Goal: Communication & Community: Ask a question

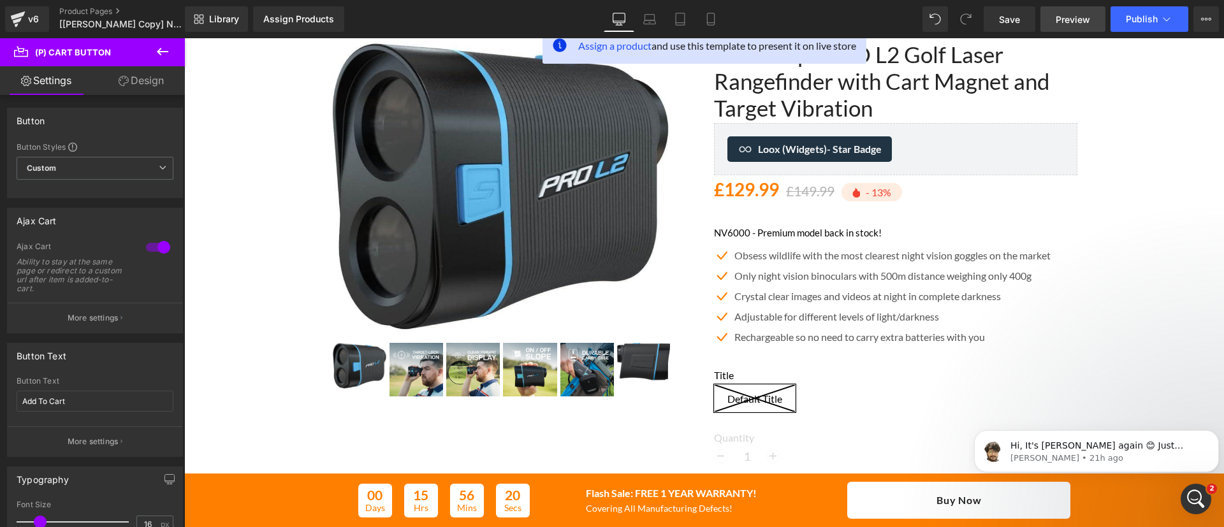
scroll to position [109, 0]
click at [105, 6] on link "Product Pages" at bounding box center [132, 11] width 147 height 10
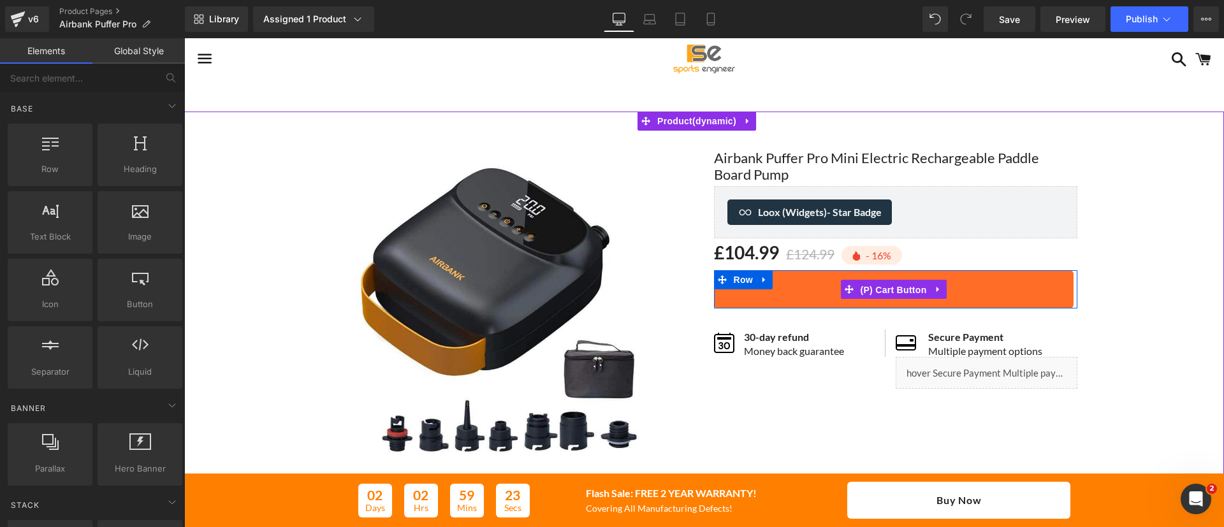
click at [875, 291] on span "(P) Cart Button" at bounding box center [893, 290] width 73 height 19
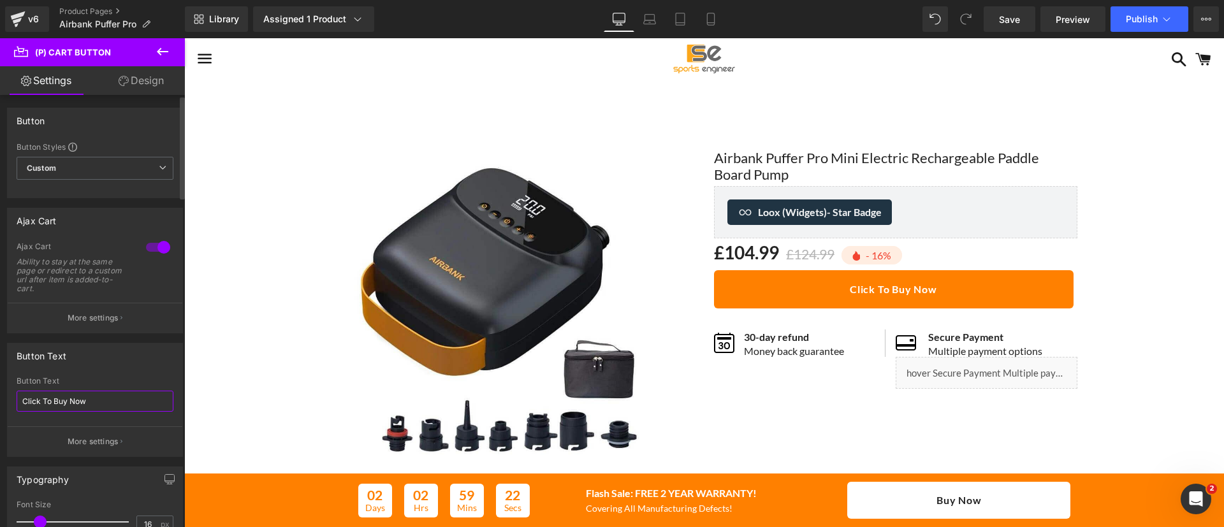
drag, startPoint x: 101, startPoint y: 397, endPoint x: 0, endPoint y: 401, distance: 101.5
click at [0, 401] on div "Button Text Click To Buy Now Button Text Click To Buy Now More settings" at bounding box center [95, 396] width 191 height 124
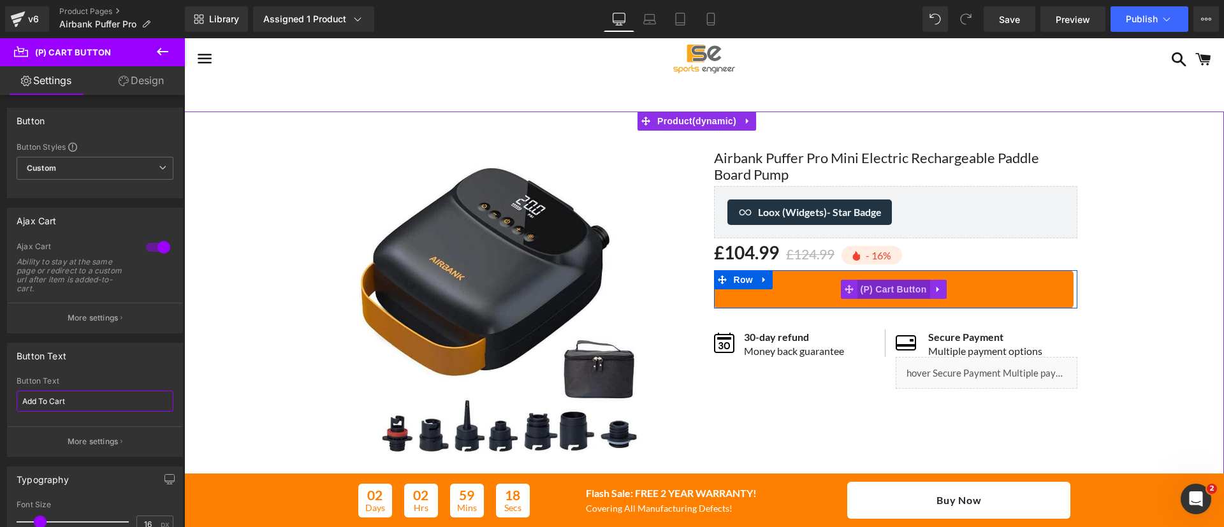
click at [892, 284] on span "(P) Cart Button" at bounding box center [893, 289] width 73 height 19
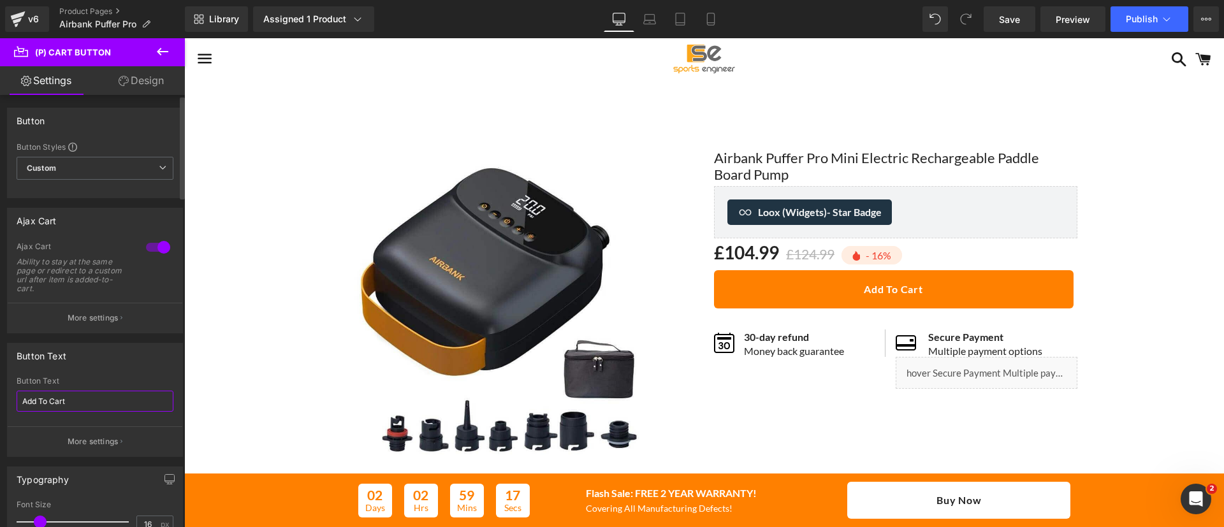
type input "Add To Cart"
click at [158, 255] on div at bounding box center [158, 247] width 31 height 20
click at [152, 250] on div at bounding box center [158, 247] width 31 height 20
click at [160, 252] on div at bounding box center [158, 247] width 31 height 20
click at [147, 239] on div at bounding box center [158, 247] width 31 height 20
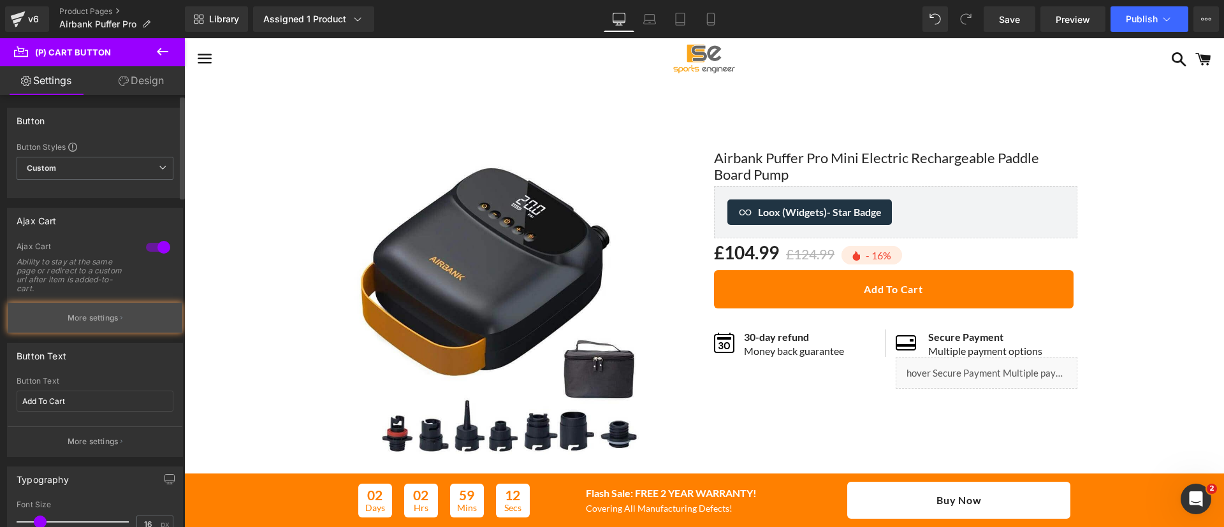
click at [121, 315] on icon "button" at bounding box center [122, 318] width 2 height 6
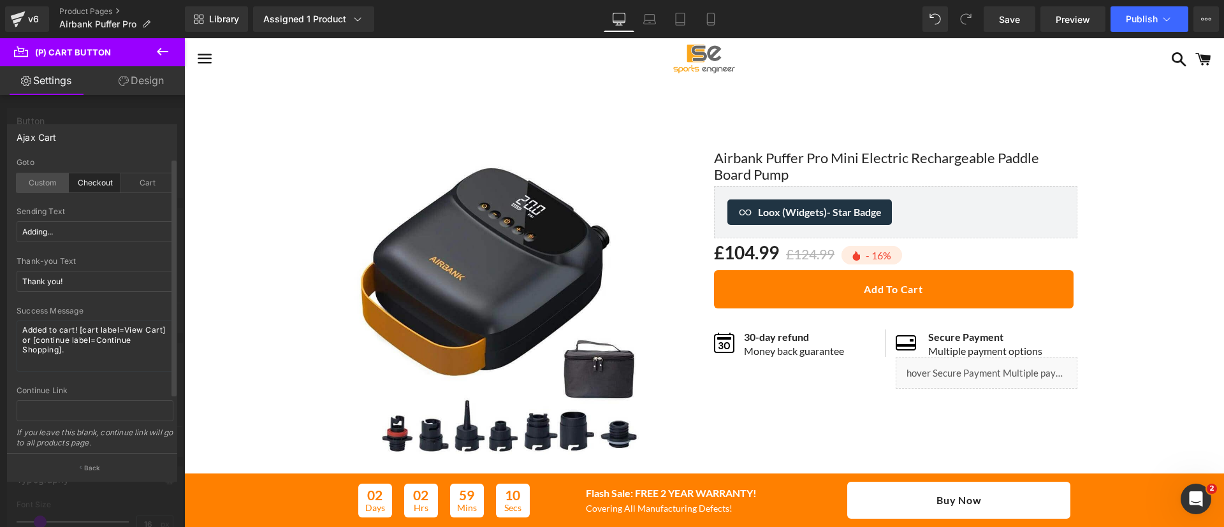
click at [51, 190] on div "Custom" at bounding box center [43, 182] width 52 height 19
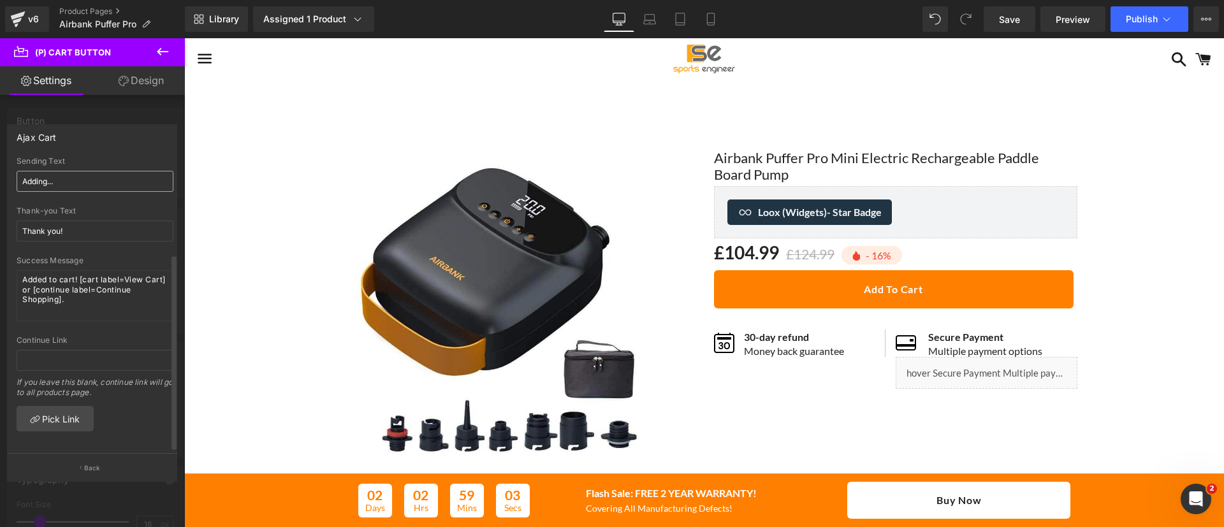
scroll to position [142, 0]
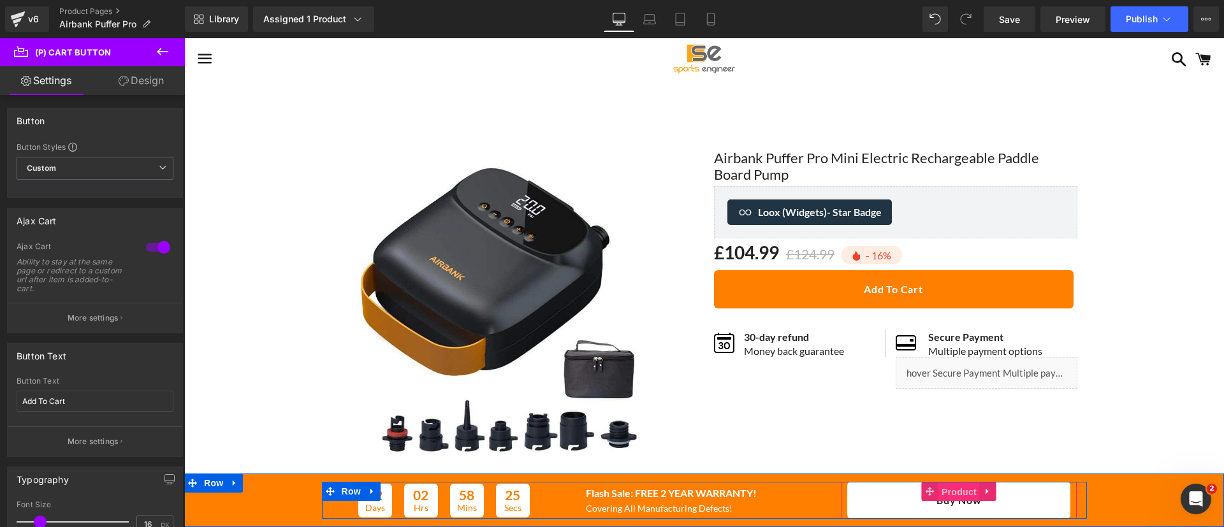
click at [960, 490] on span "Product" at bounding box center [959, 492] width 41 height 19
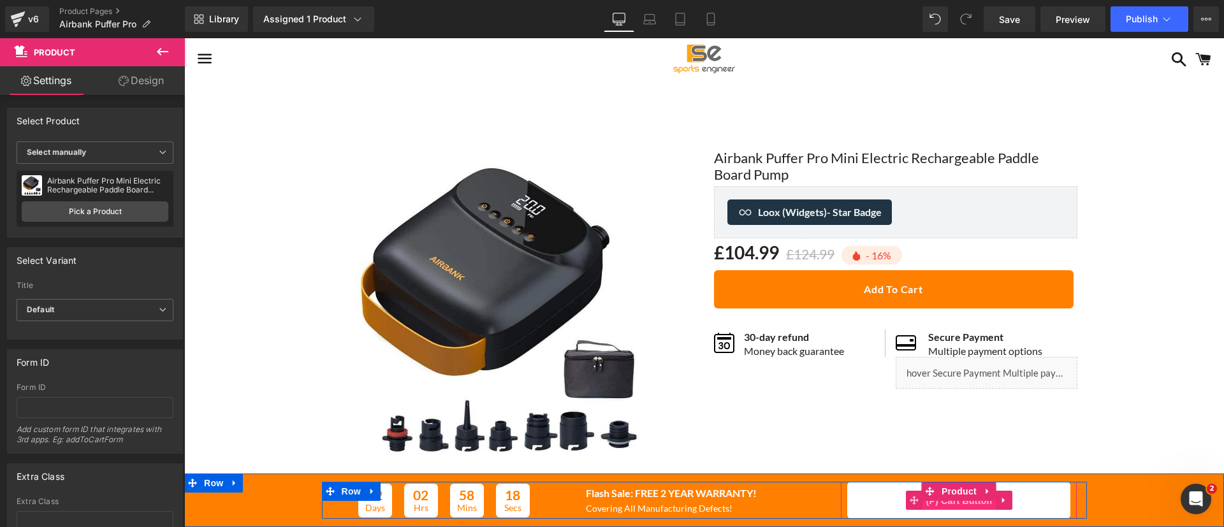
click at [952, 504] on span "(P) Cart Button" at bounding box center [959, 501] width 73 height 19
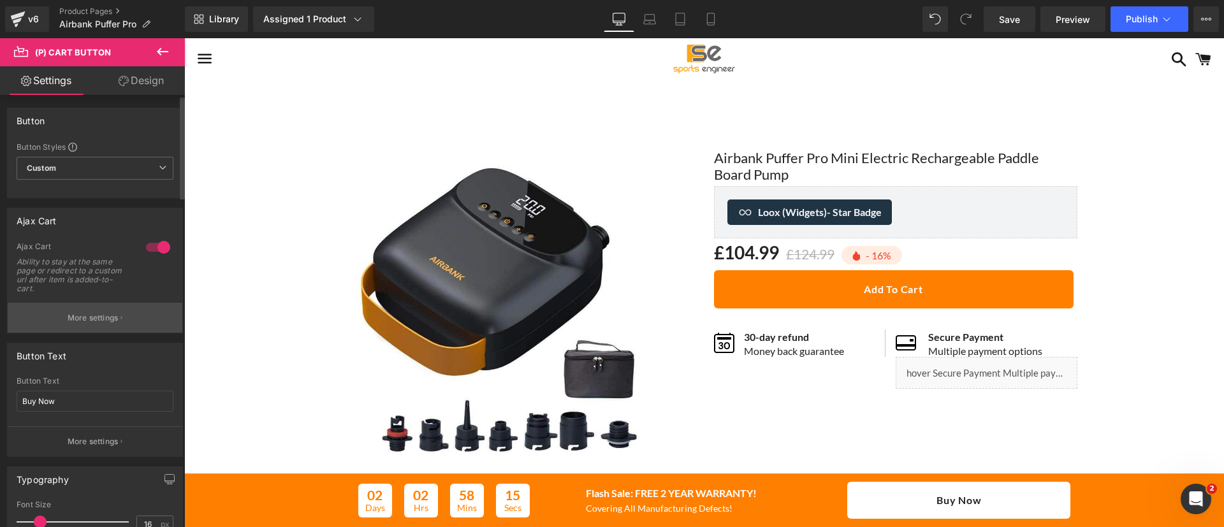
click at [102, 307] on button "More settings" at bounding box center [95, 318] width 175 height 30
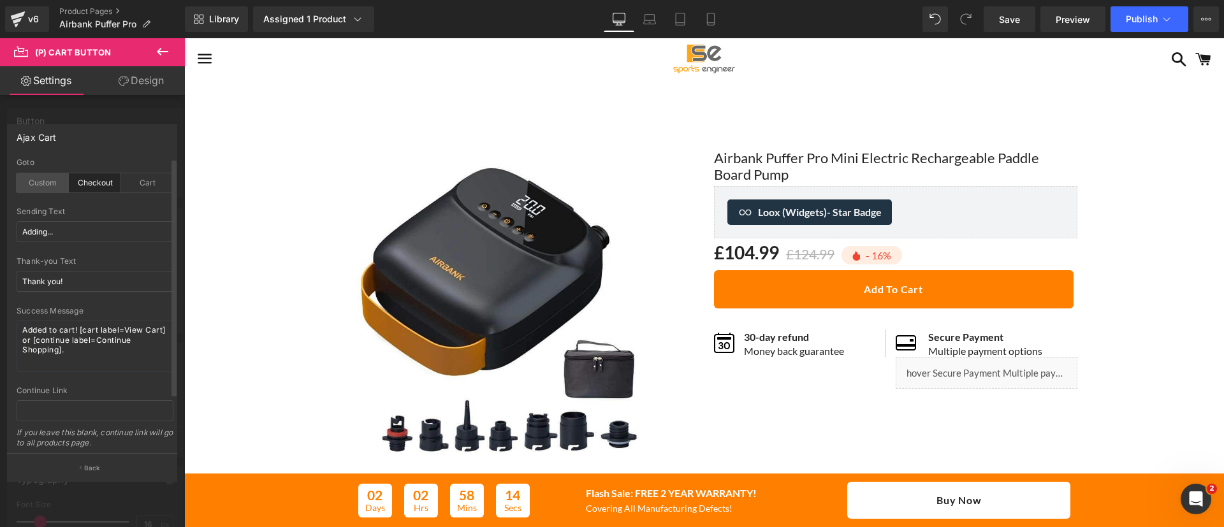
click at [36, 180] on div "Custom" at bounding box center [43, 182] width 52 height 19
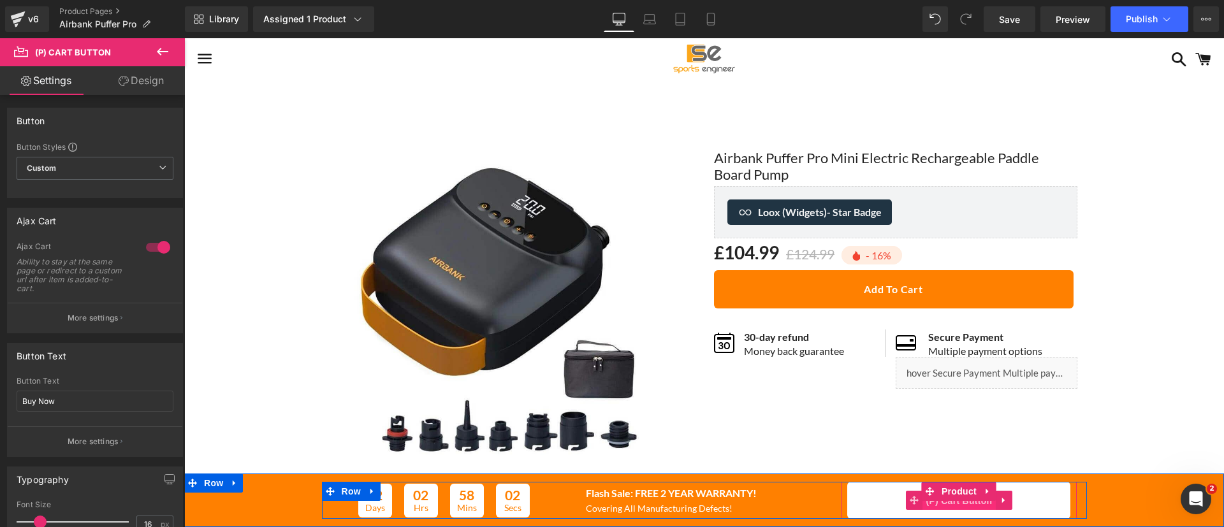
click at [954, 503] on span "(P) Cart Button" at bounding box center [959, 501] width 73 height 19
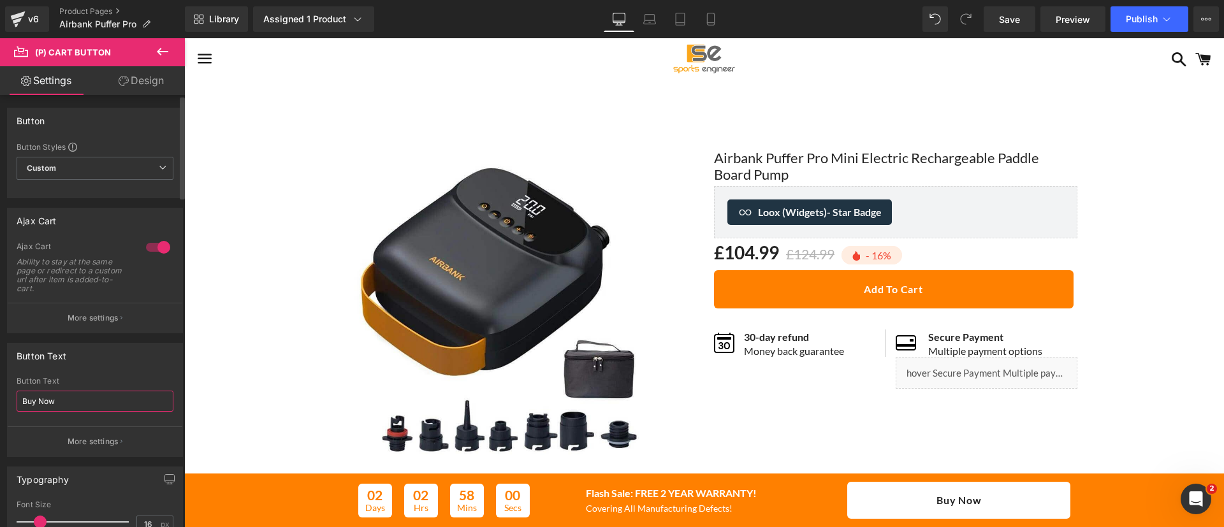
drag, startPoint x: 89, startPoint y: 401, endPoint x: 0, endPoint y: 374, distance: 93.4
click at [0, 374] on div "Button Text Buy Now Button Text Buy Now More settings" at bounding box center [95, 396] width 191 height 124
type input "Add To Cart"
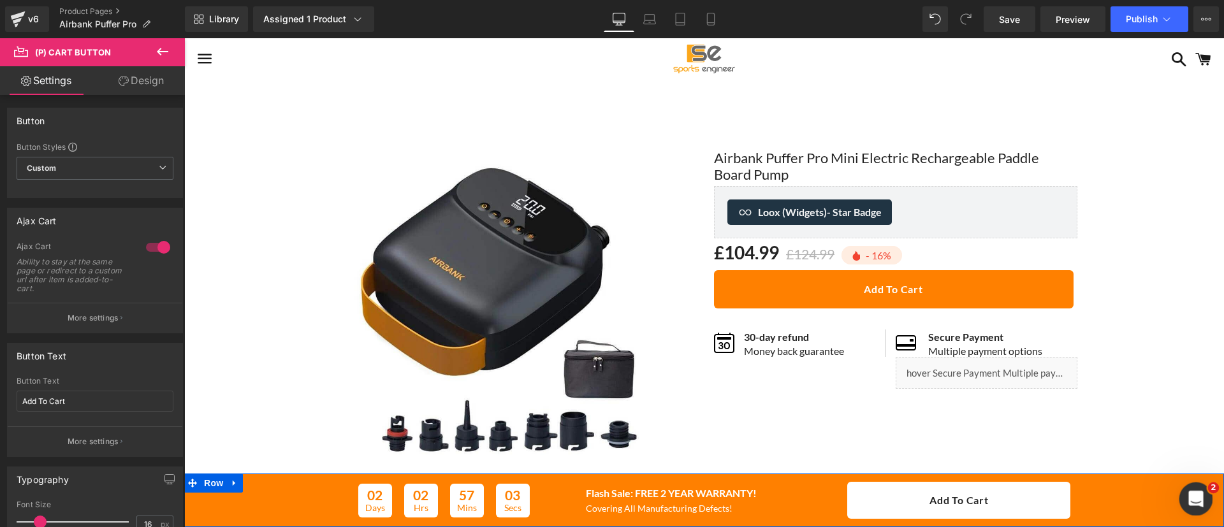
click at [1191, 495] on icon "Open Intercom Messenger" at bounding box center [1194, 497] width 21 height 21
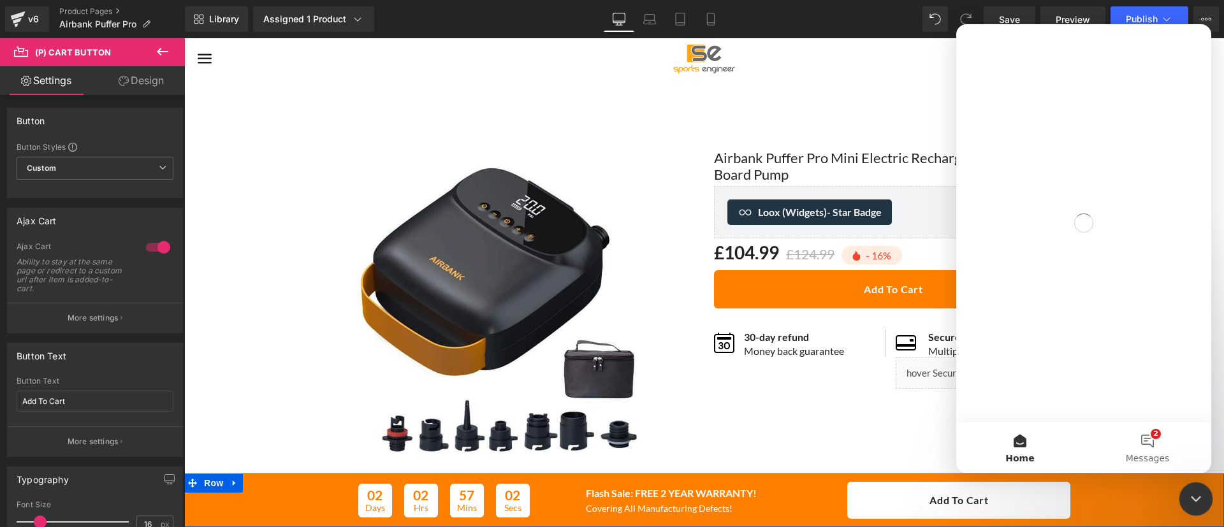
scroll to position [0, 0]
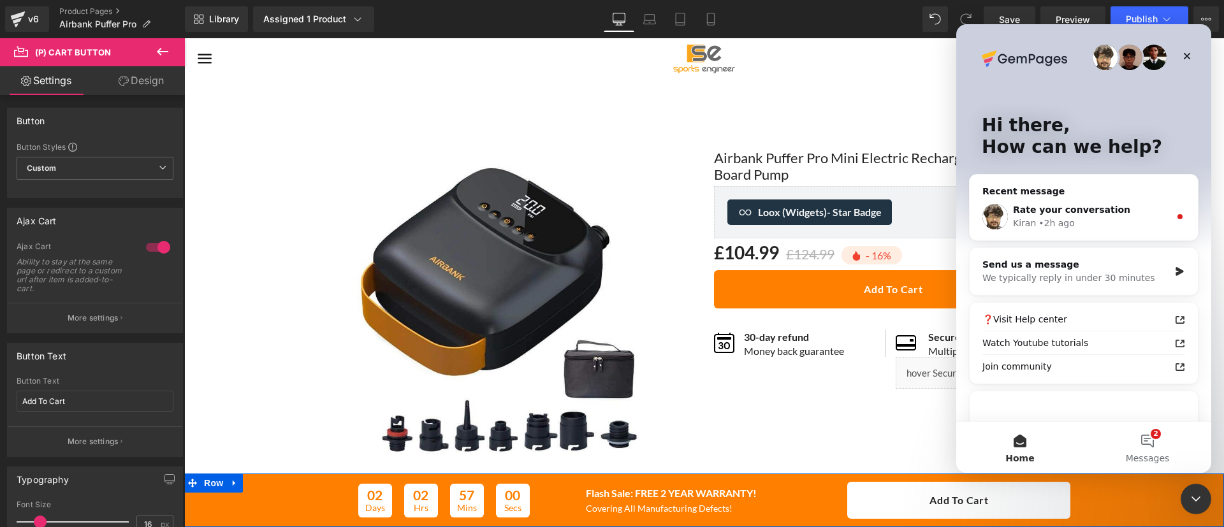
click at [1092, 184] on div "Recent message Rate your conversation [PERSON_NAME] • 2h ago" at bounding box center [1084, 207] width 230 height 67
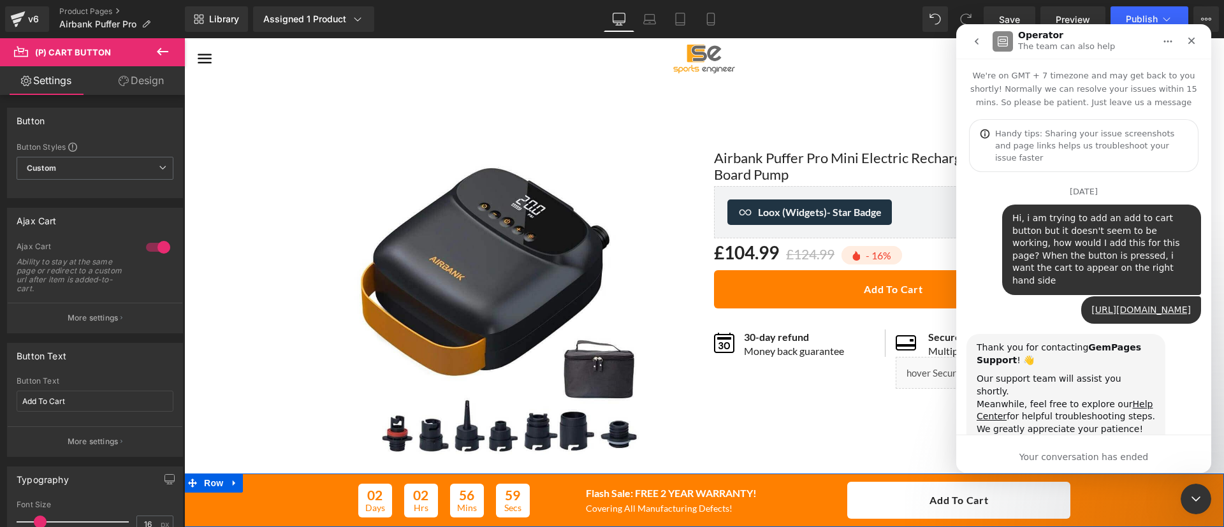
scroll to position [129, 0]
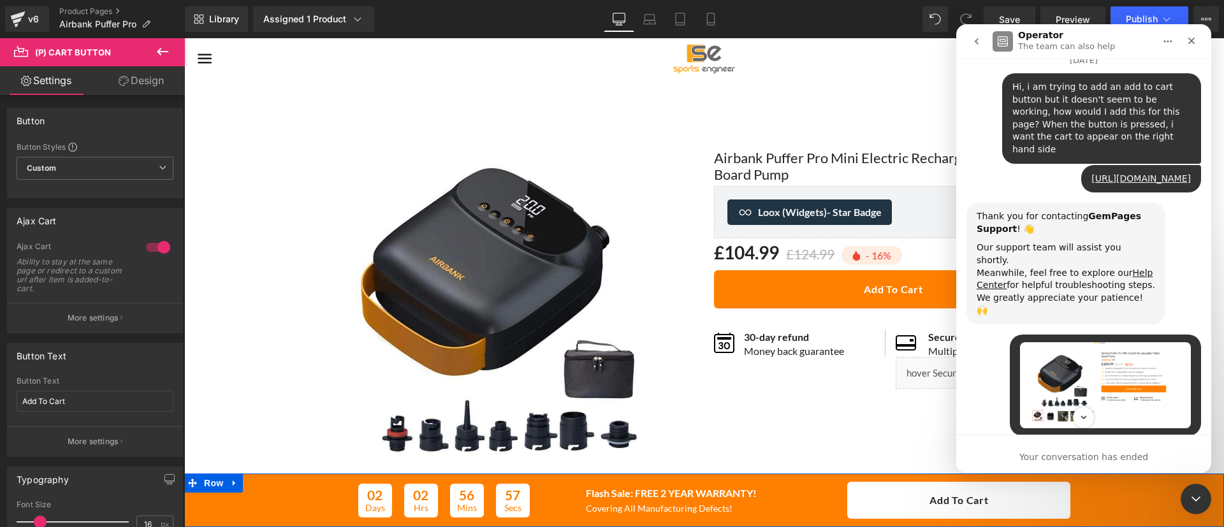
click at [1086, 358] on img "Sports says…" at bounding box center [1105, 385] width 171 height 86
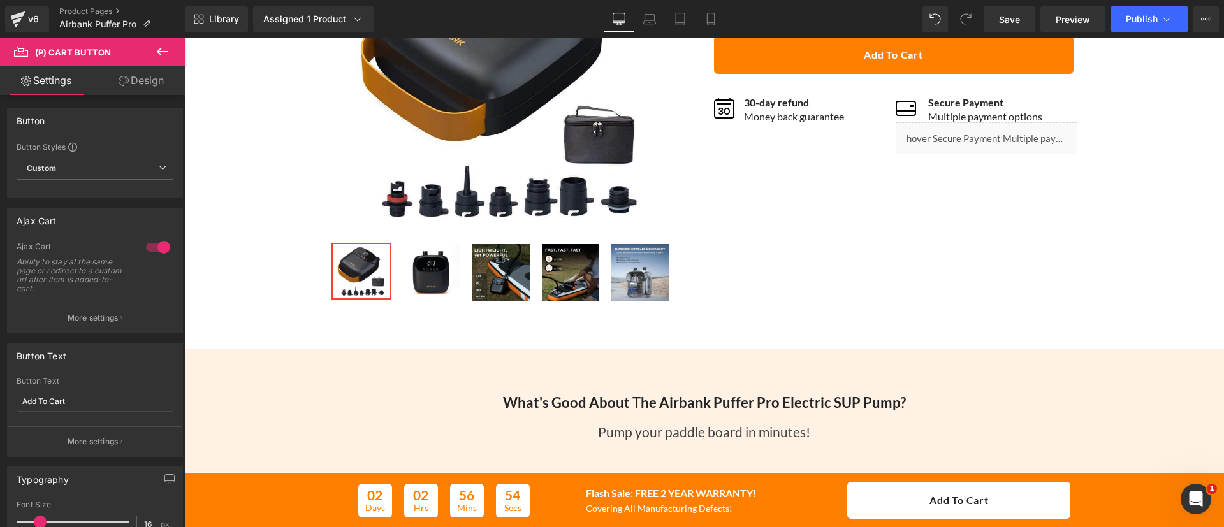
scroll to position [3453, 0]
click at [1187, 495] on icon "Open Intercom Messenger" at bounding box center [1194, 497] width 21 height 21
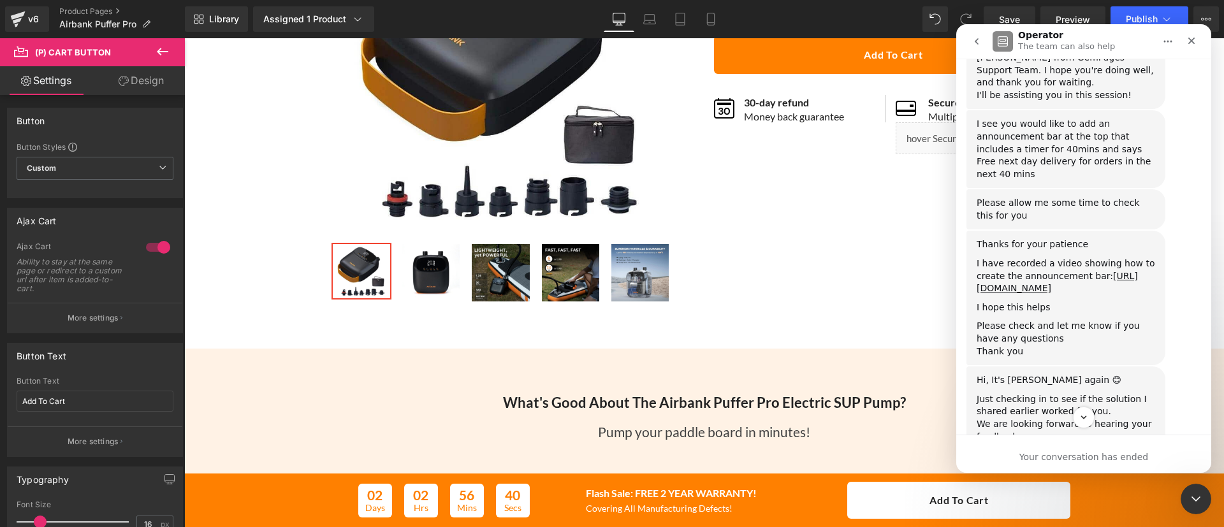
scroll to position [2900, 0]
click at [1009, 270] on link "[URL][DOMAIN_NAME]" at bounding box center [1057, 281] width 161 height 23
click at [679, 20] on div at bounding box center [612, 244] width 1224 height 489
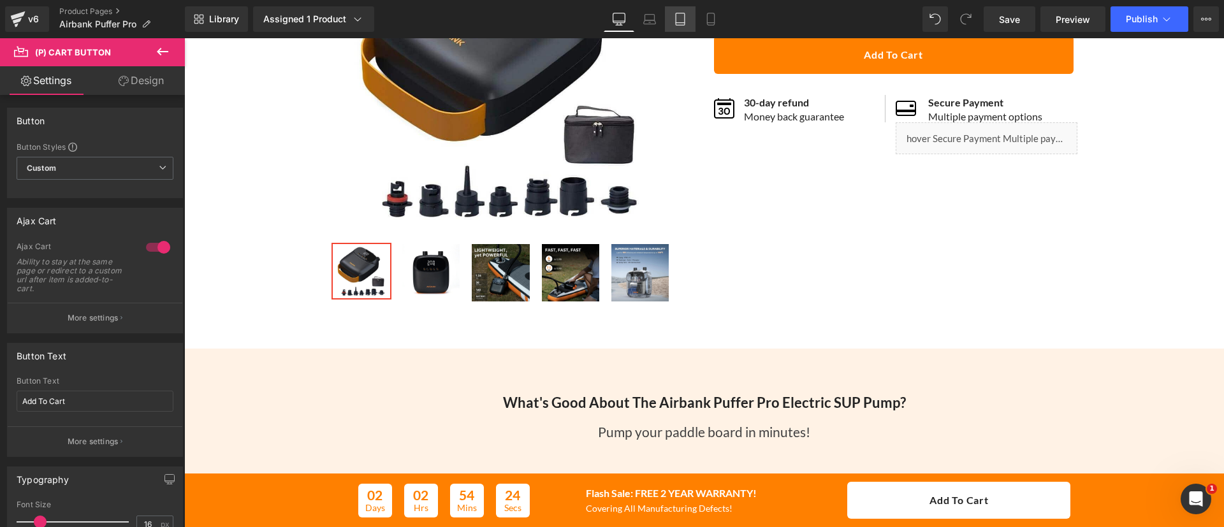
click at [684, 24] on icon at bounding box center [680, 19] width 13 height 13
type input "#ff8000"
type input "100"
type input "#ffffff"
type input "100"
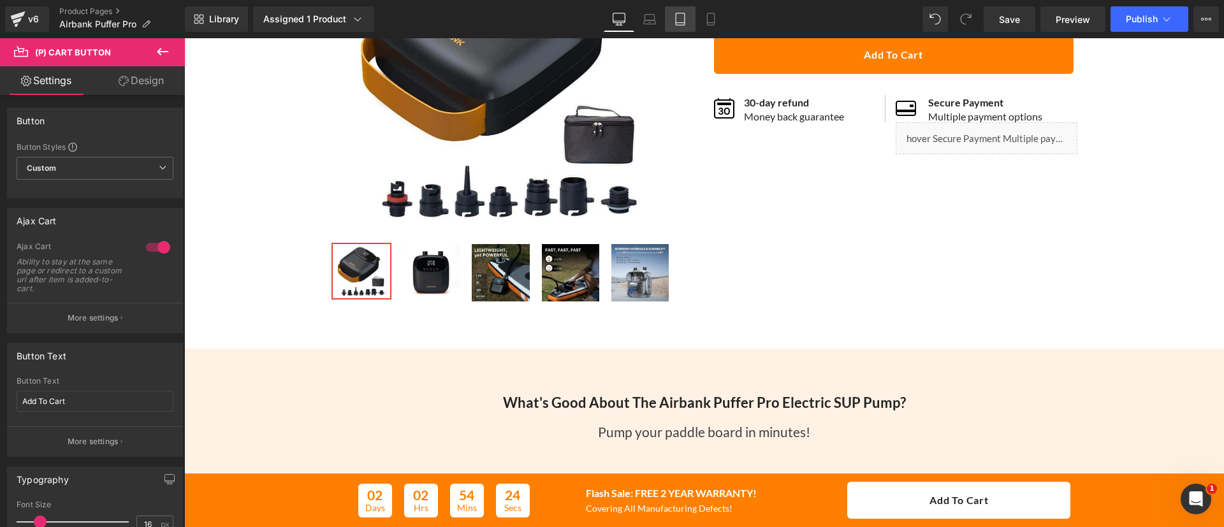
type input "100"
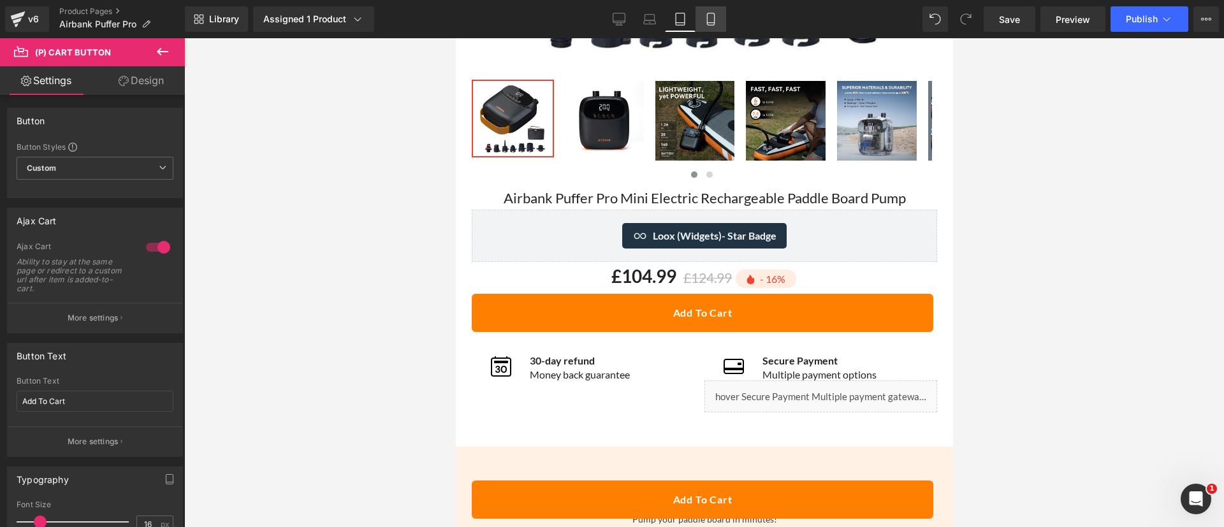
click at [709, 23] on icon at bounding box center [711, 19] width 13 height 13
type input "17"
type input "100"
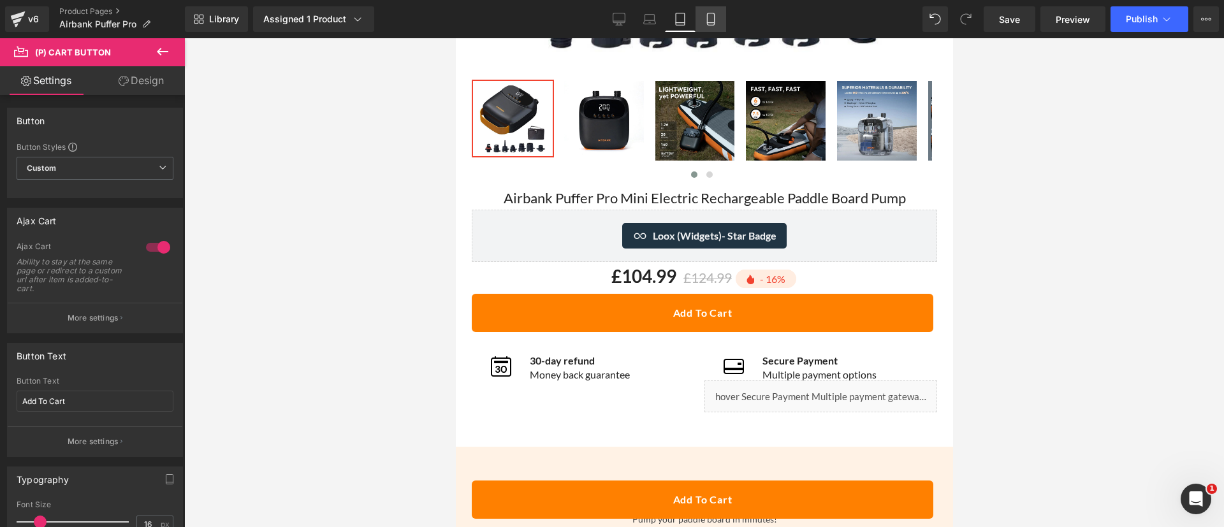
type input "100"
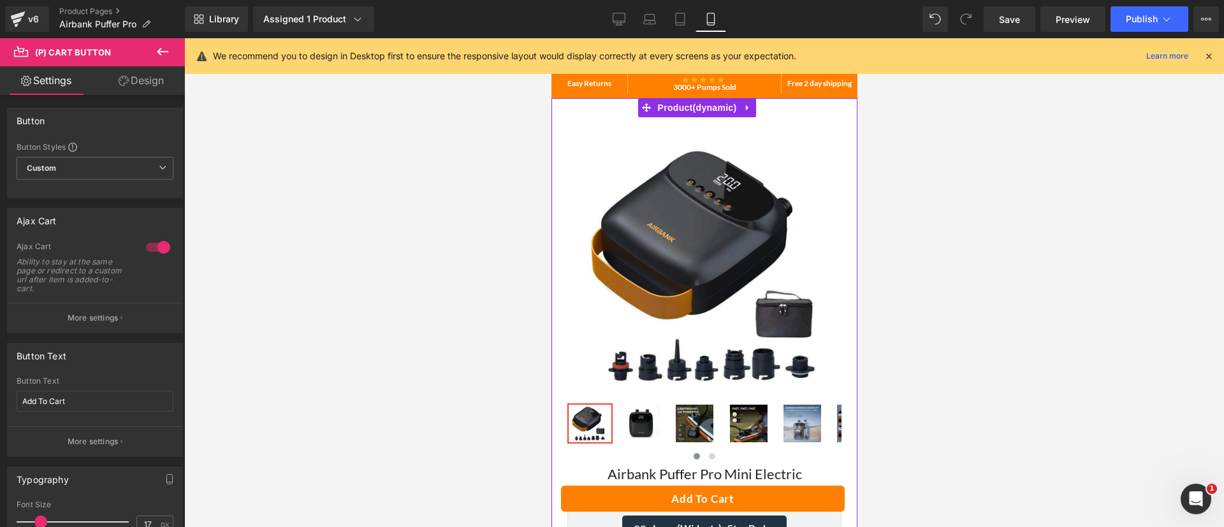
scroll to position [0, 0]
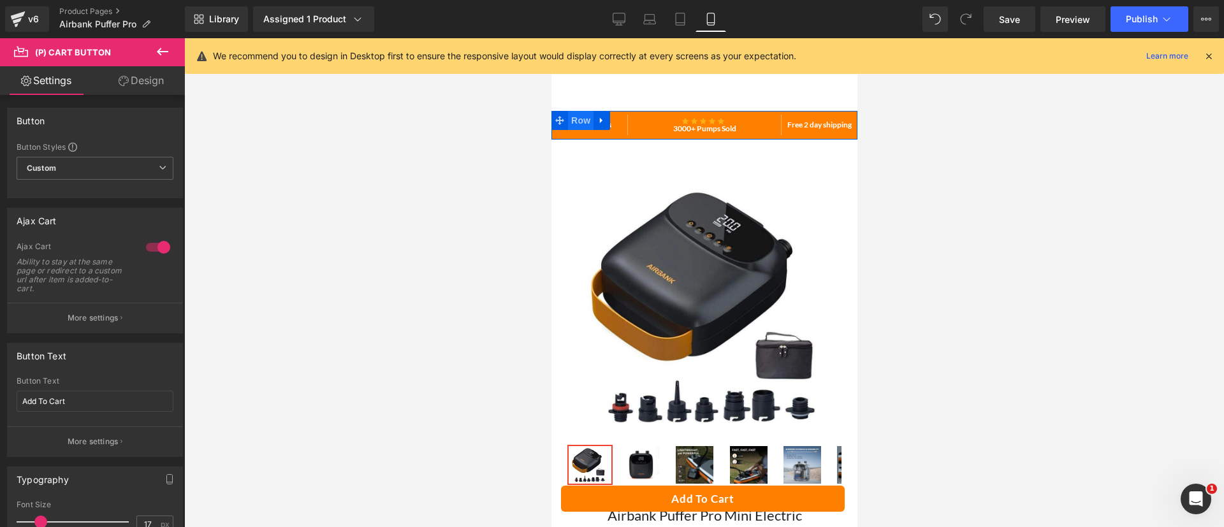
click at [578, 119] on span "Row" at bounding box center [581, 120] width 26 height 19
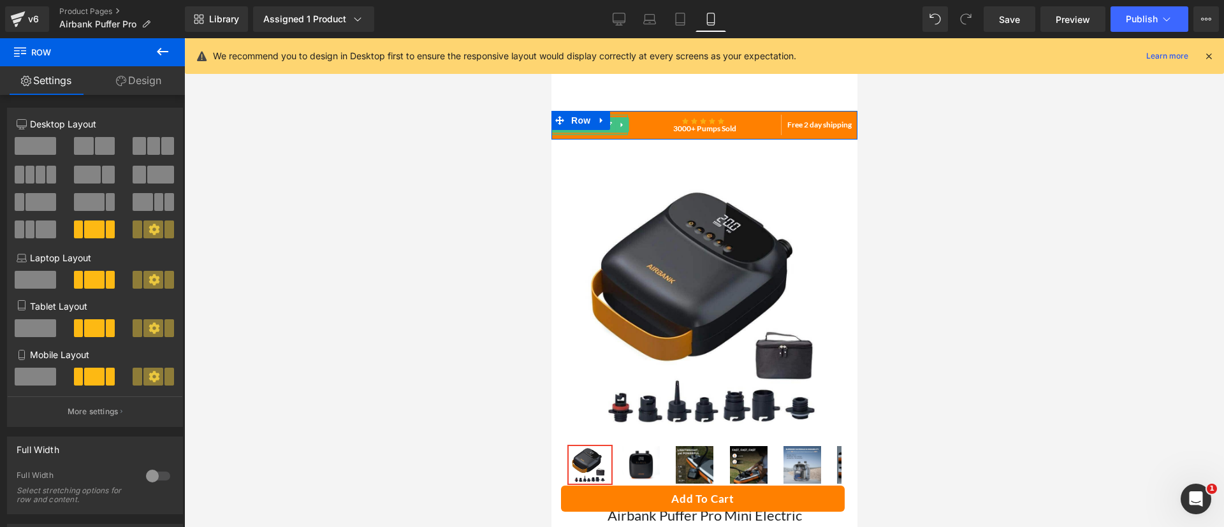
click at [583, 134] on div at bounding box center [589, 133] width 77 height 3
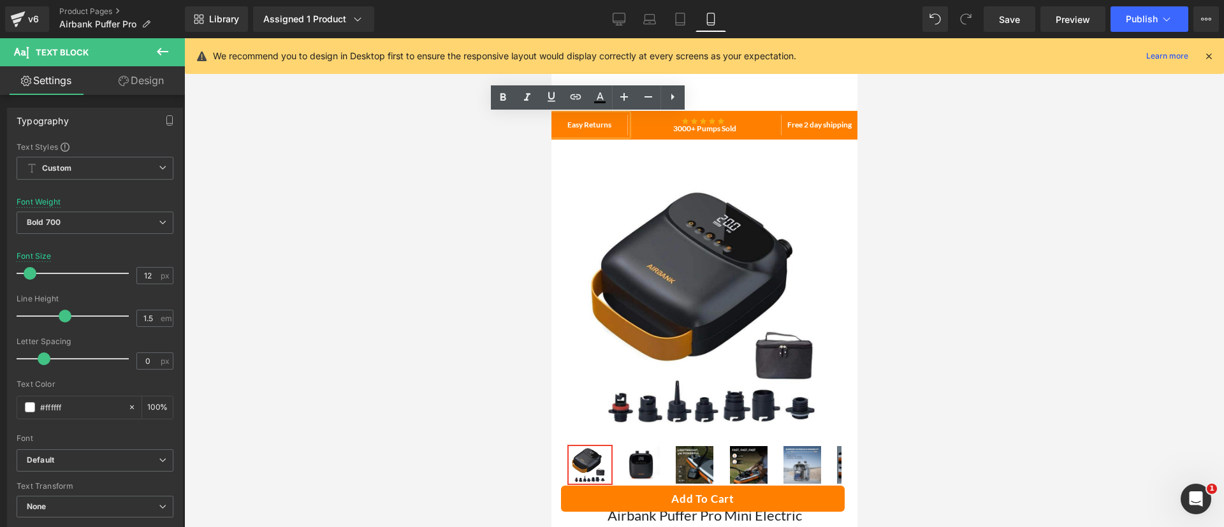
click at [592, 124] on link at bounding box center [597, 120] width 13 height 15
click at [161, 50] on icon at bounding box center [162, 51] width 15 height 15
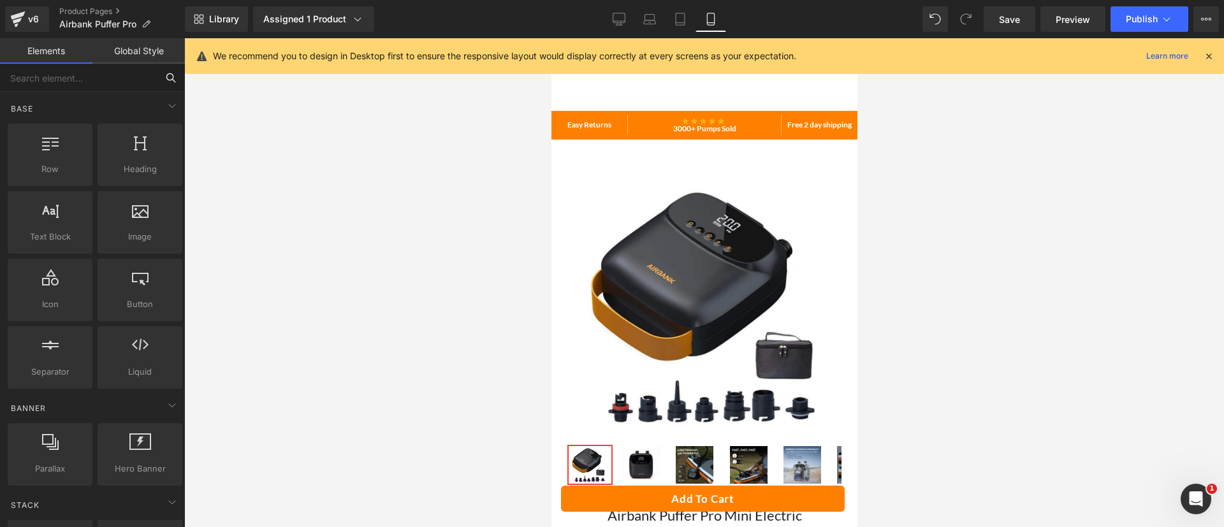
click at [58, 80] on input "text" at bounding box center [78, 78] width 157 height 28
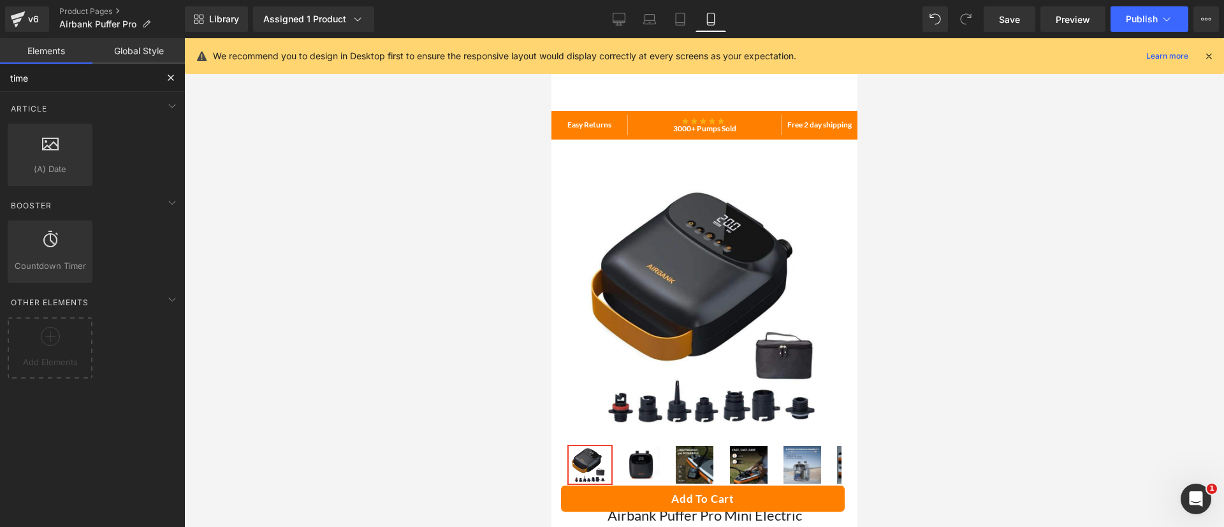
type input "timer"
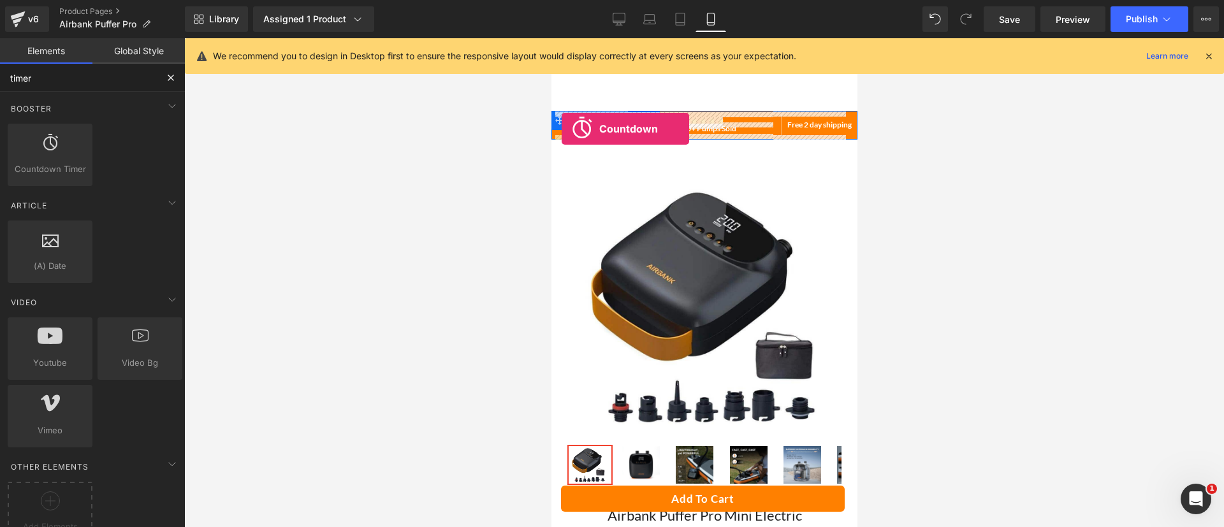
drag, startPoint x: 589, startPoint y: 189, endPoint x: 562, endPoint y: 129, distance: 66.0
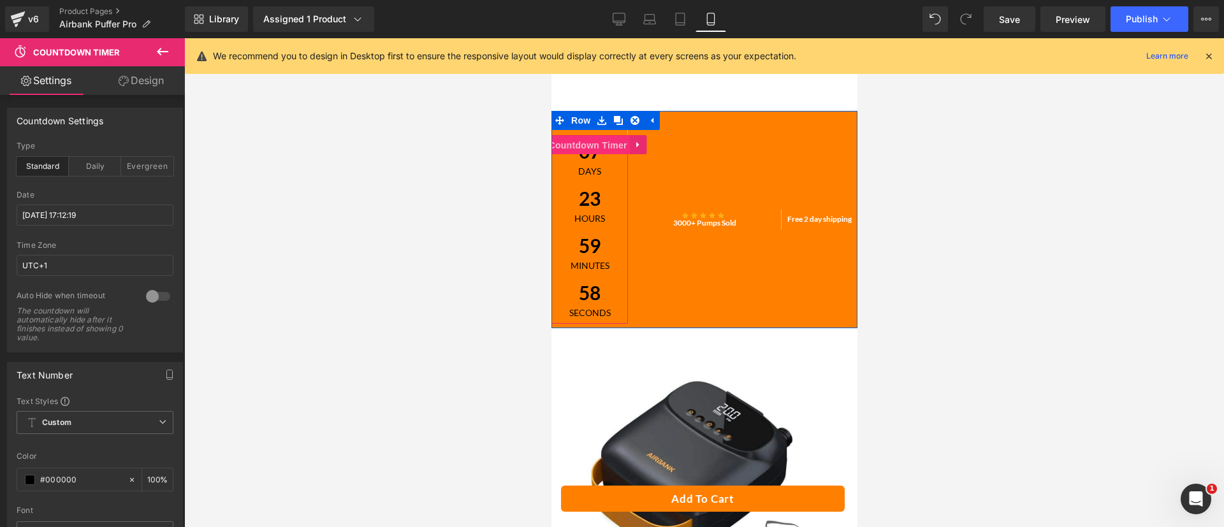
click at [590, 145] on span "Countdown Timer" at bounding box center [587, 145] width 85 height 19
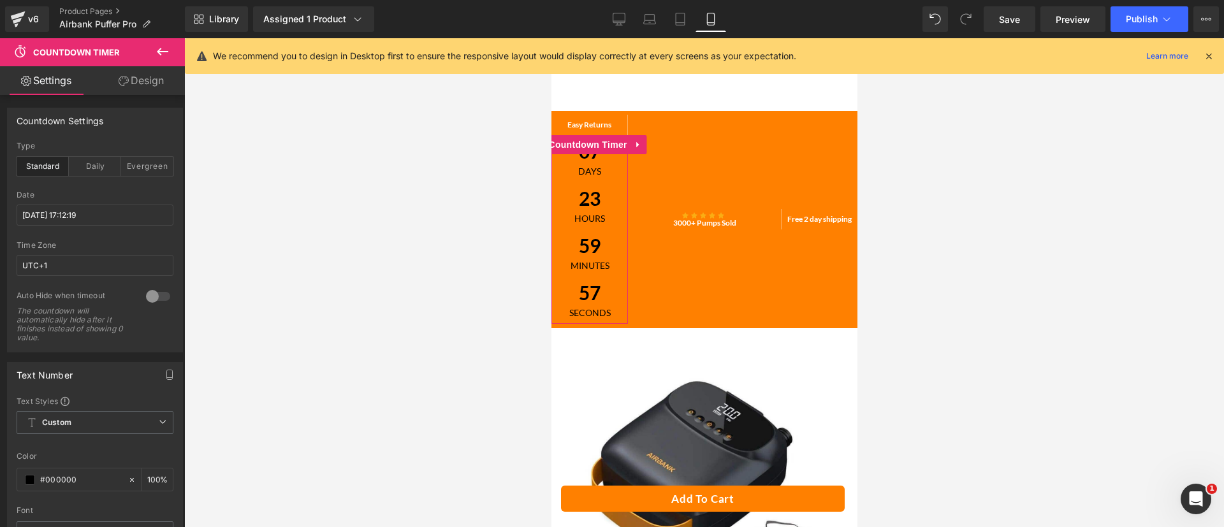
click at [168, 81] on link "Design" at bounding box center [141, 80] width 92 height 29
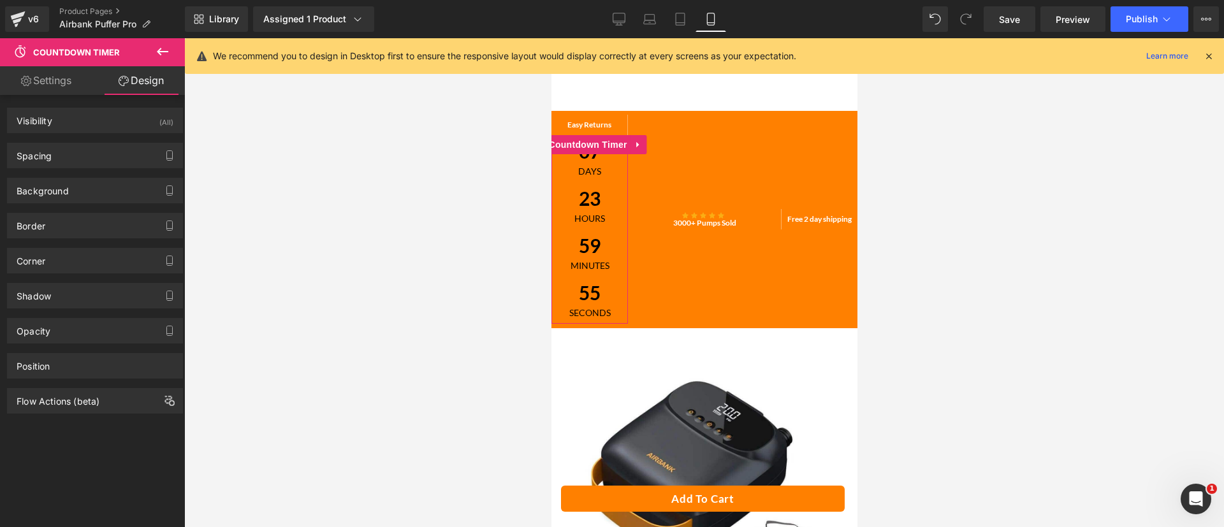
click at [75, 85] on link "Settings" at bounding box center [46, 80] width 92 height 29
type input "100"
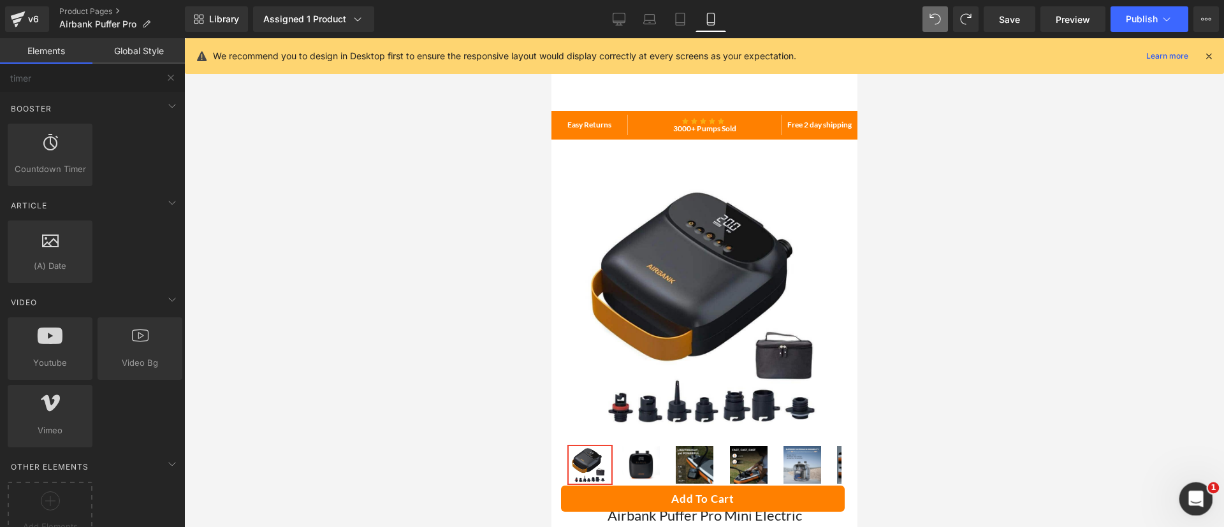
click at [1204, 488] on div "Open Intercom Messenger" at bounding box center [1194, 497] width 42 height 42
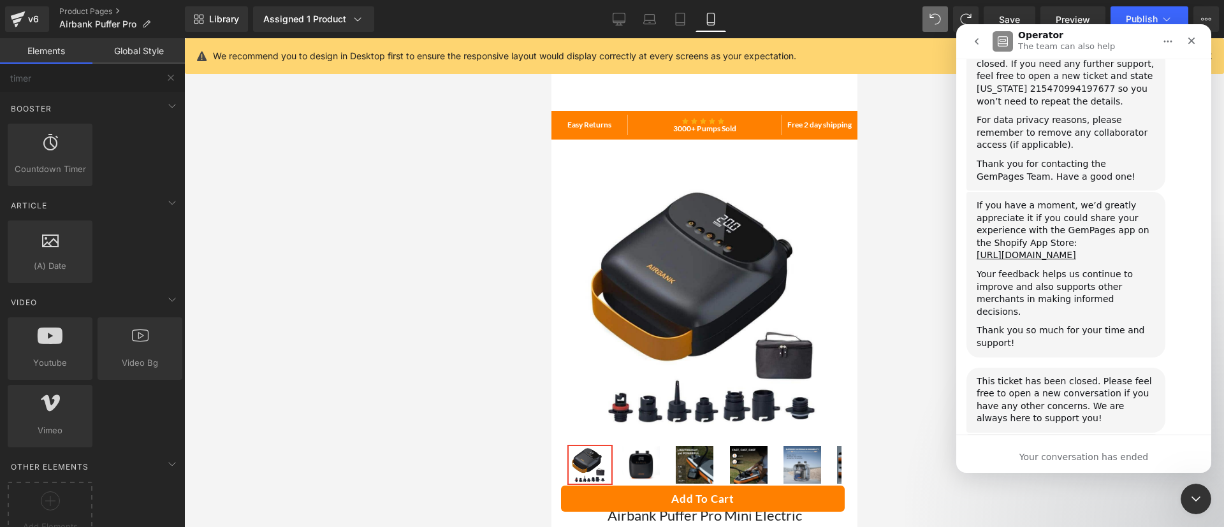
scroll to position [3453, 0]
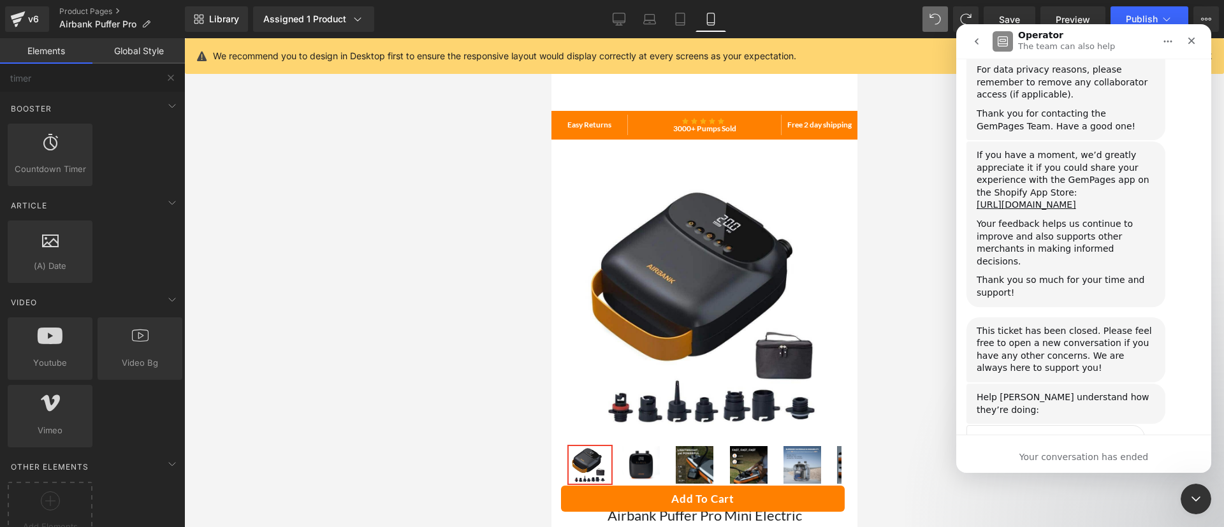
click at [978, 41] on icon "go back" at bounding box center [977, 41] width 10 height 10
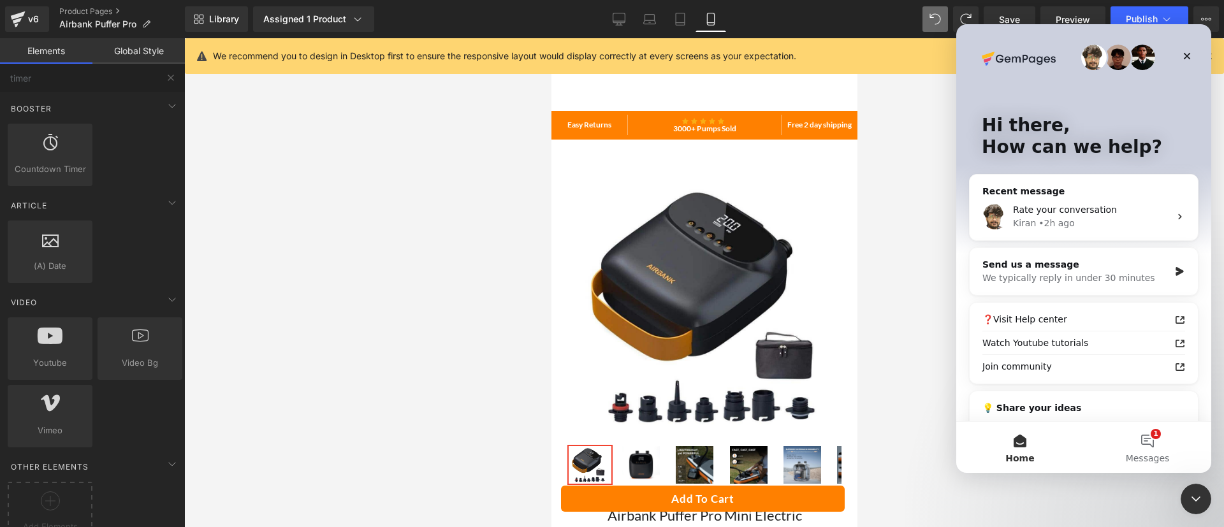
scroll to position [0, 0]
click at [1138, 444] on button "1 Messages" at bounding box center [1148, 447] width 128 height 51
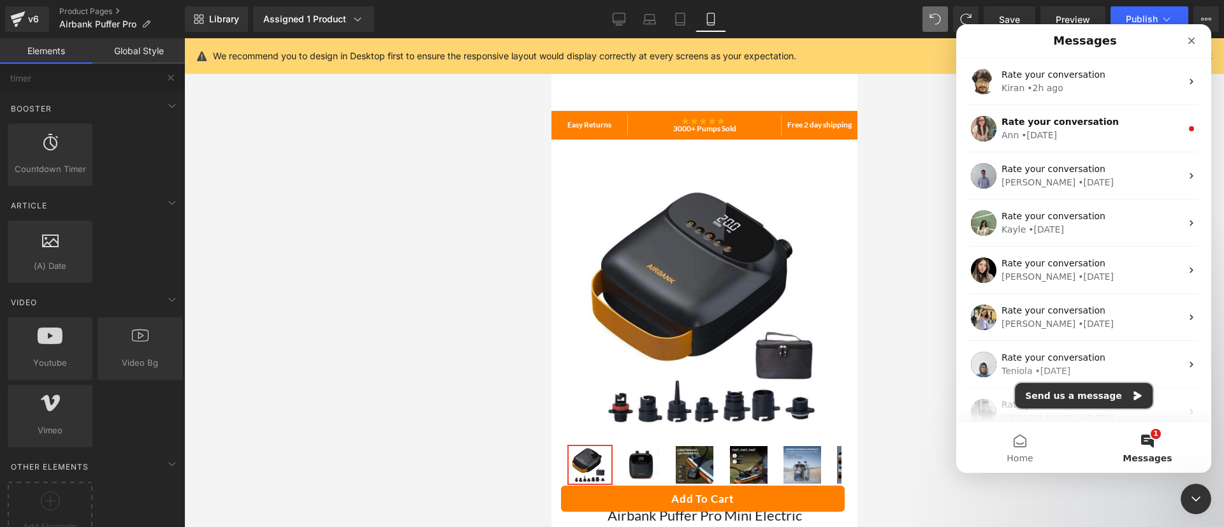
click at [1084, 389] on button "Send us a message" at bounding box center [1084, 396] width 138 height 26
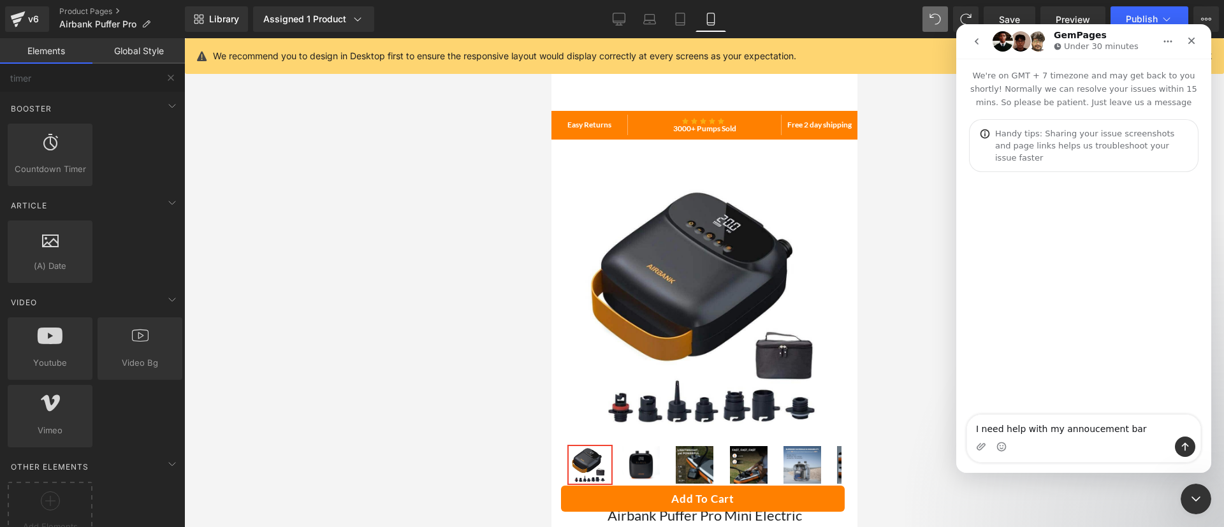
type textarea "I need help with my annoucement bar,"
type textarea "I need help with my annoucement bar, how can I enter a timer inside her please"
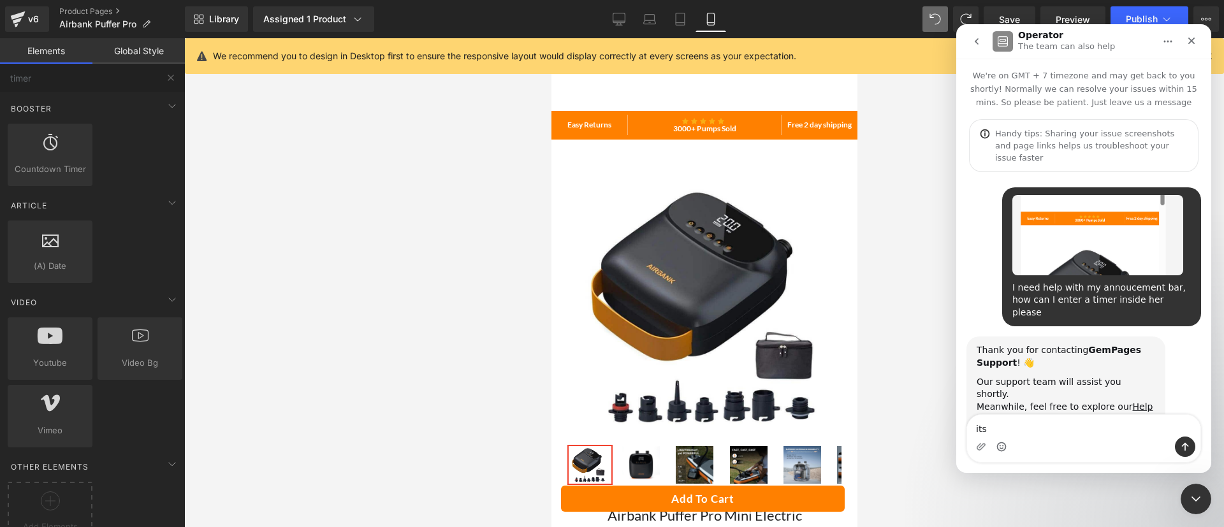
scroll to position [20, 0]
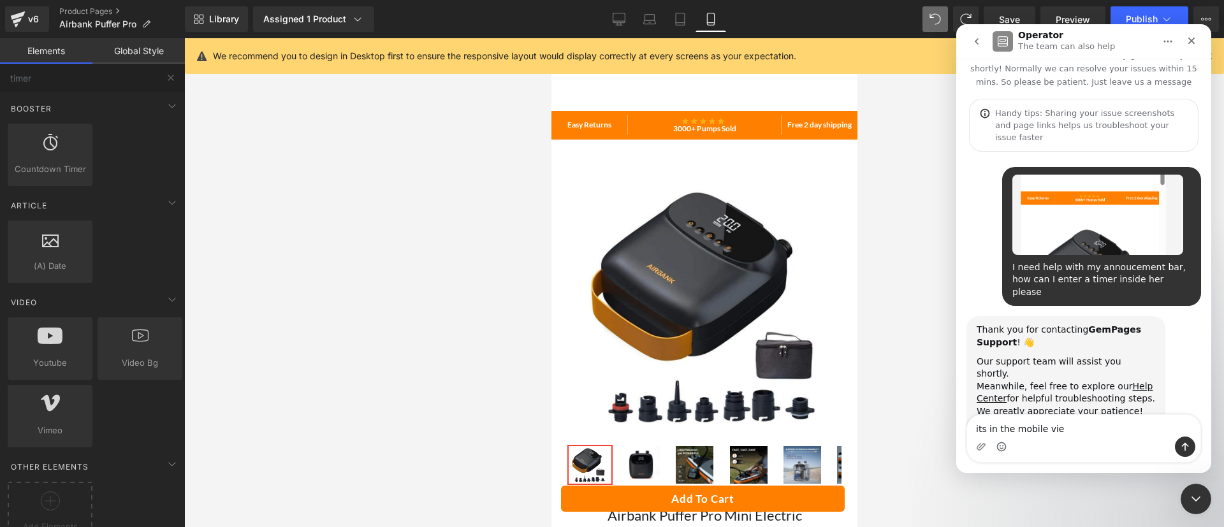
type textarea "its in the mobile view"
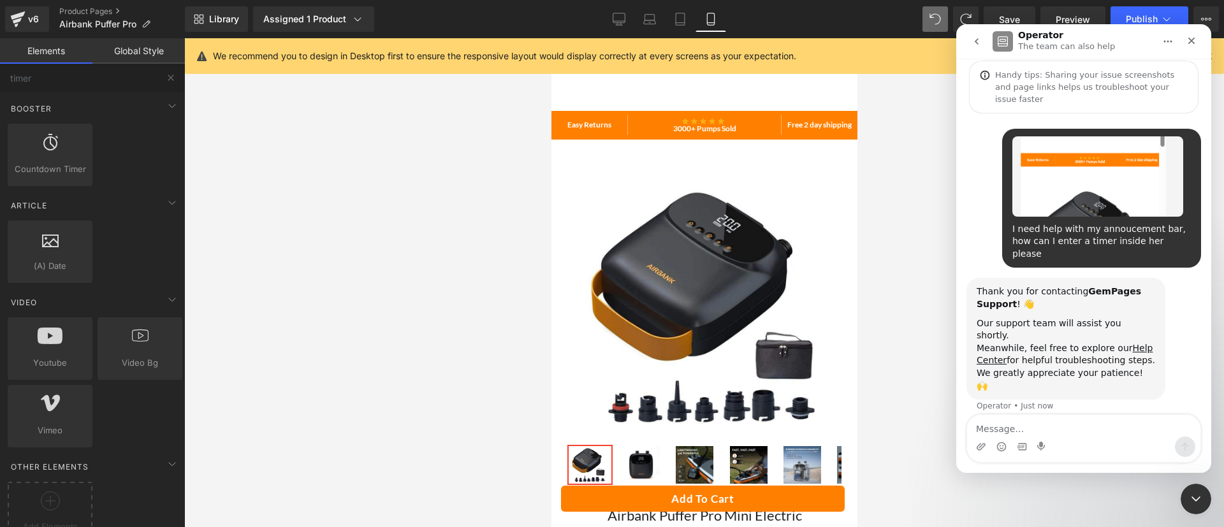
click at [613, 22] on div at bounding box center [612, 244] width 1224 height 489
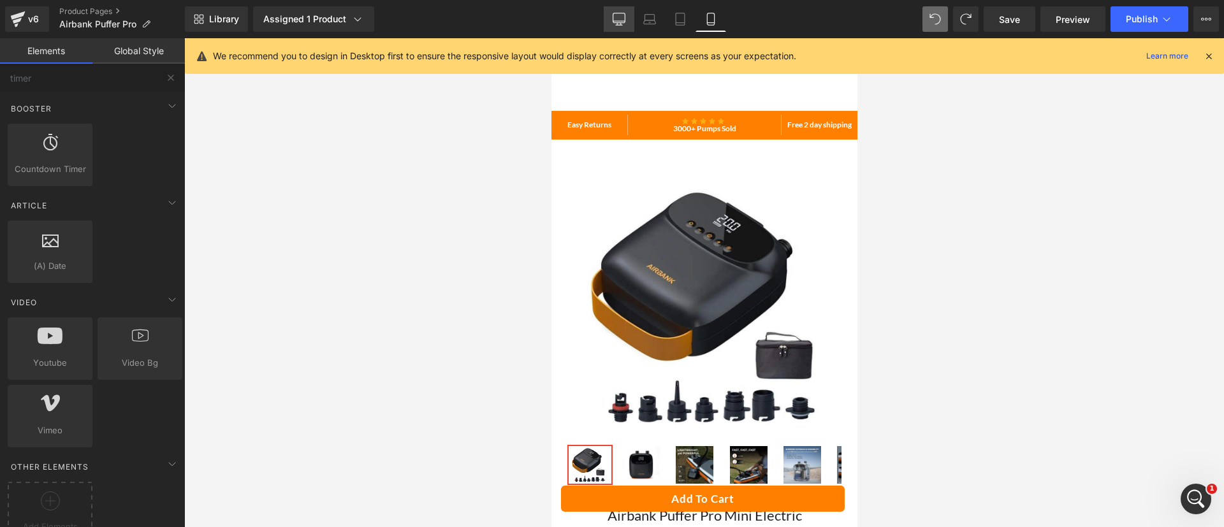
click at [619, 21] on icon at bounding box center [619, 21] width 12 height 0
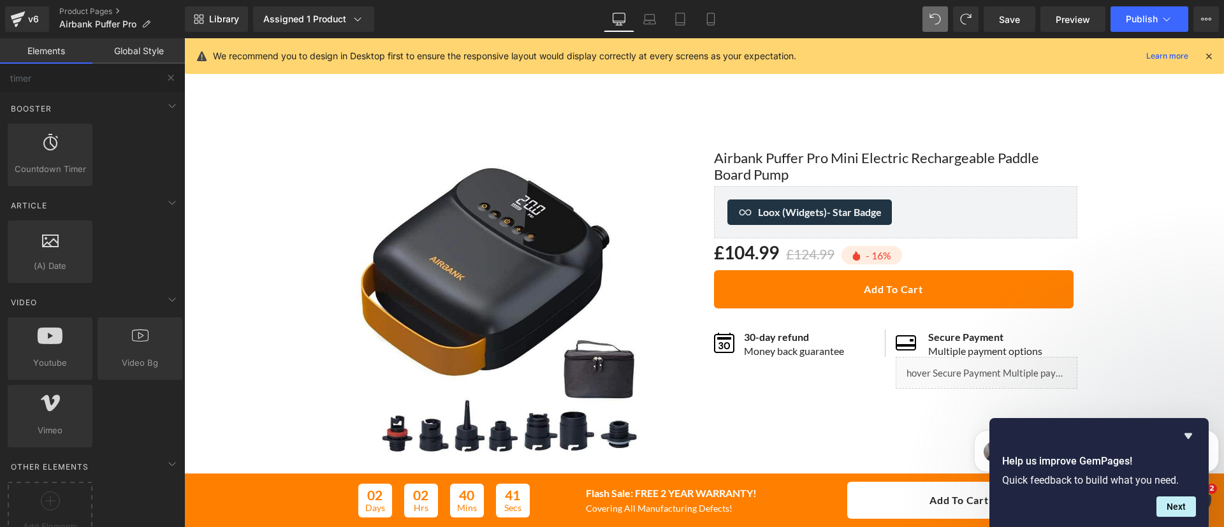
scroll to position [230, 0]
click at [1190, 431] on icon "Hide survey" at bounding box center [1188, 436] width 15 height 15
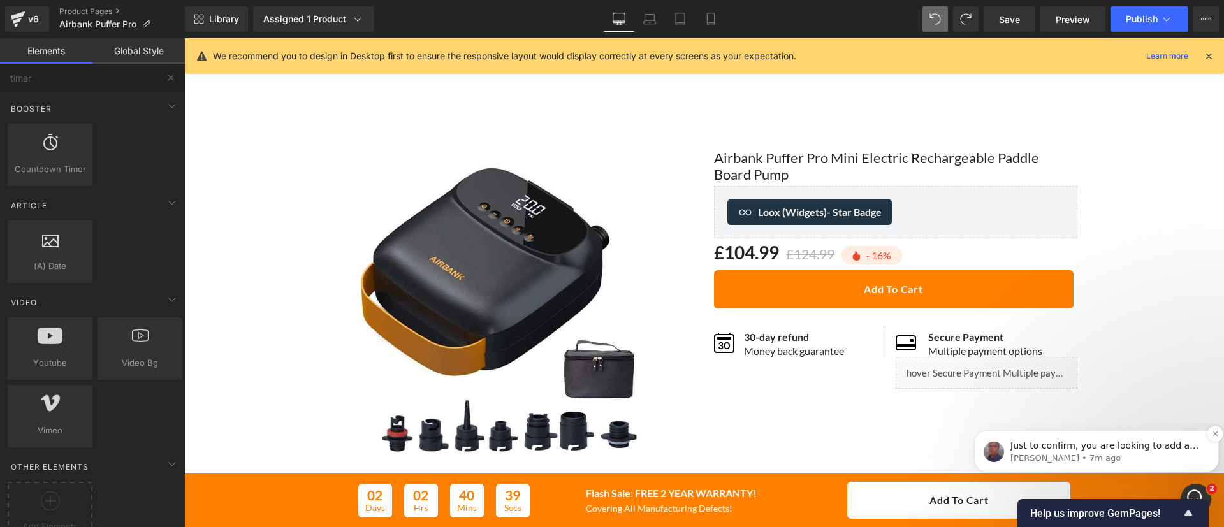
click at [1164, 436] on div "Just to confirm, you are looking to add a countdown timer inside the announceme…" at bounding box center [1096, 451] width 245 height 42
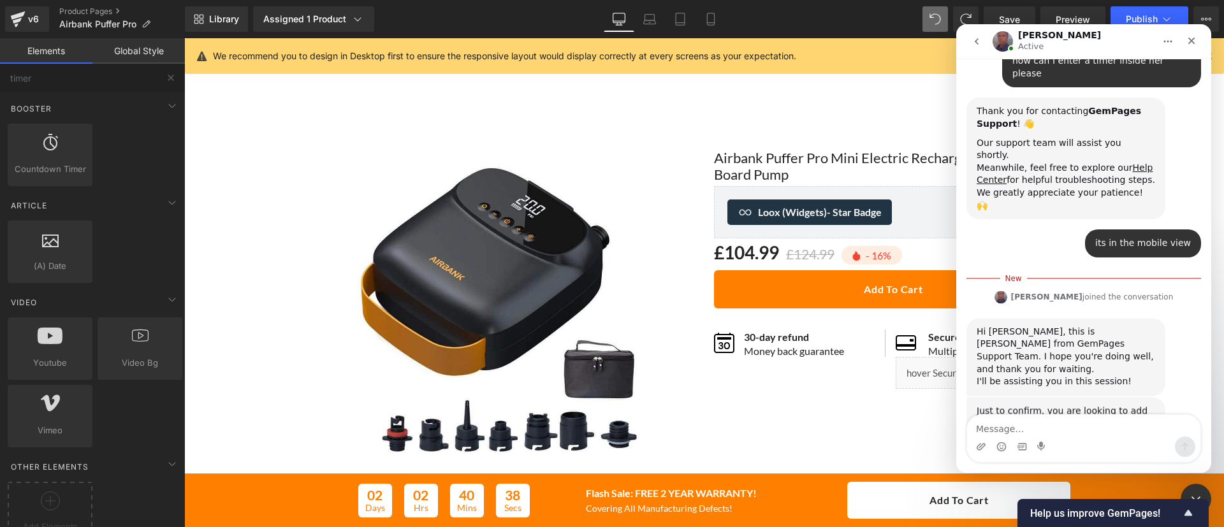
scroll to position [251, 0]
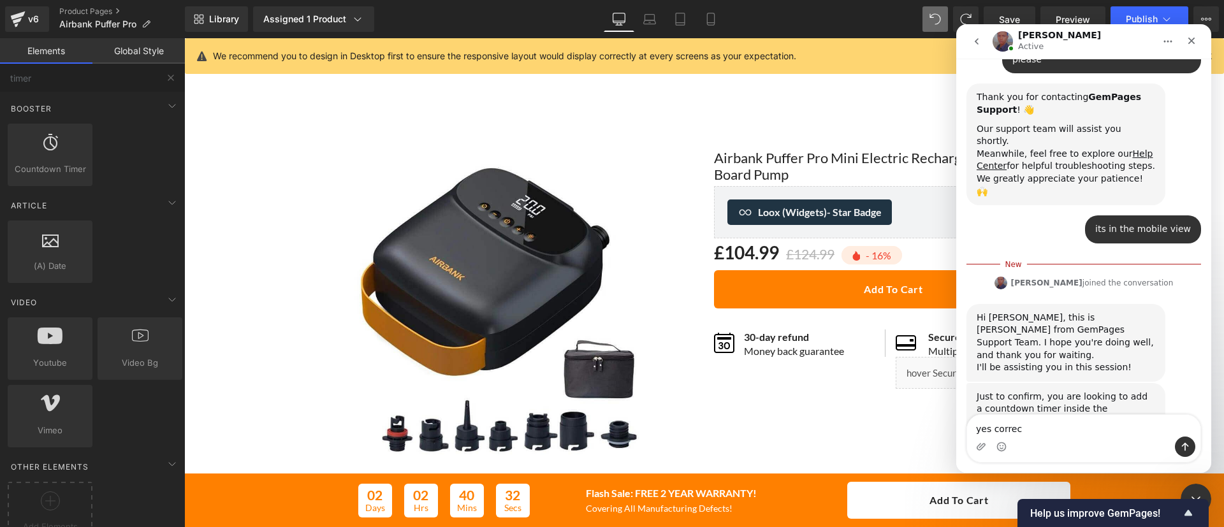
type textarea "yes correct"
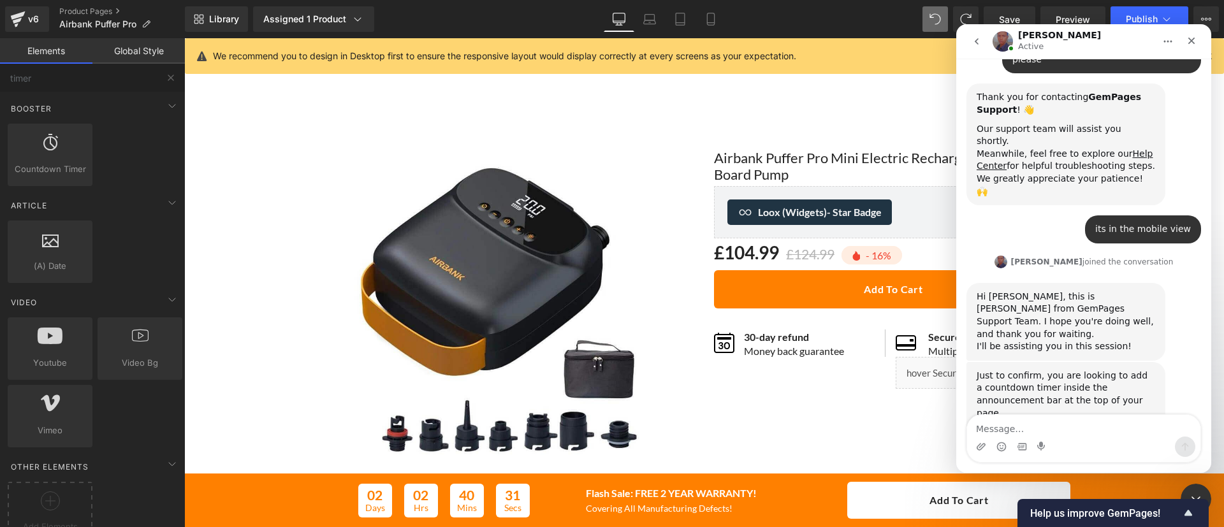
scroll to position [268, 0]
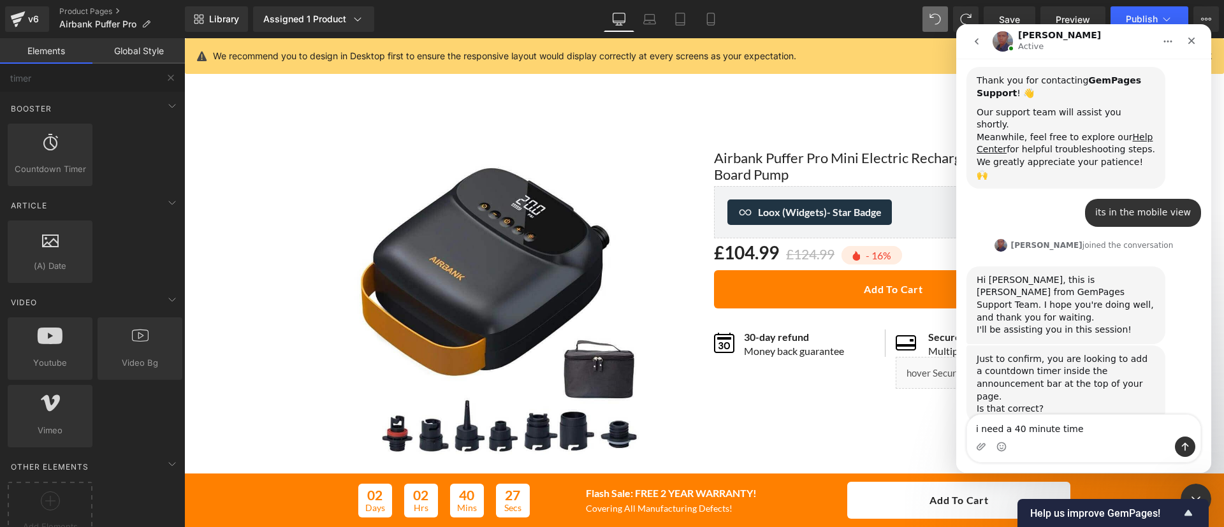
type textarea "i need a 40 minute timer"
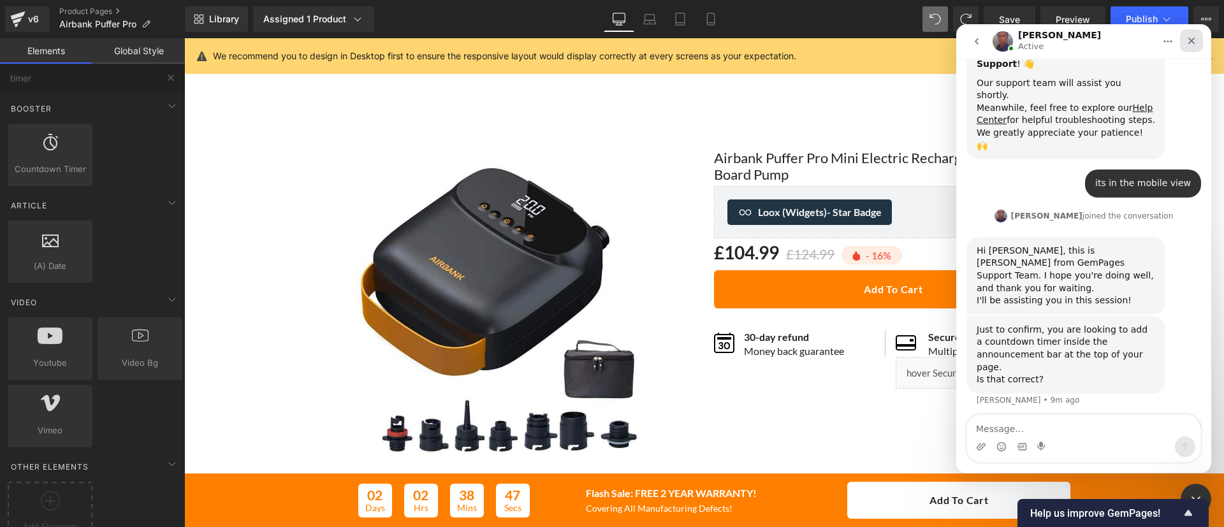
click at [1185, 37] on div "Close" at bounding box center [1191, 40] width 23 height 23
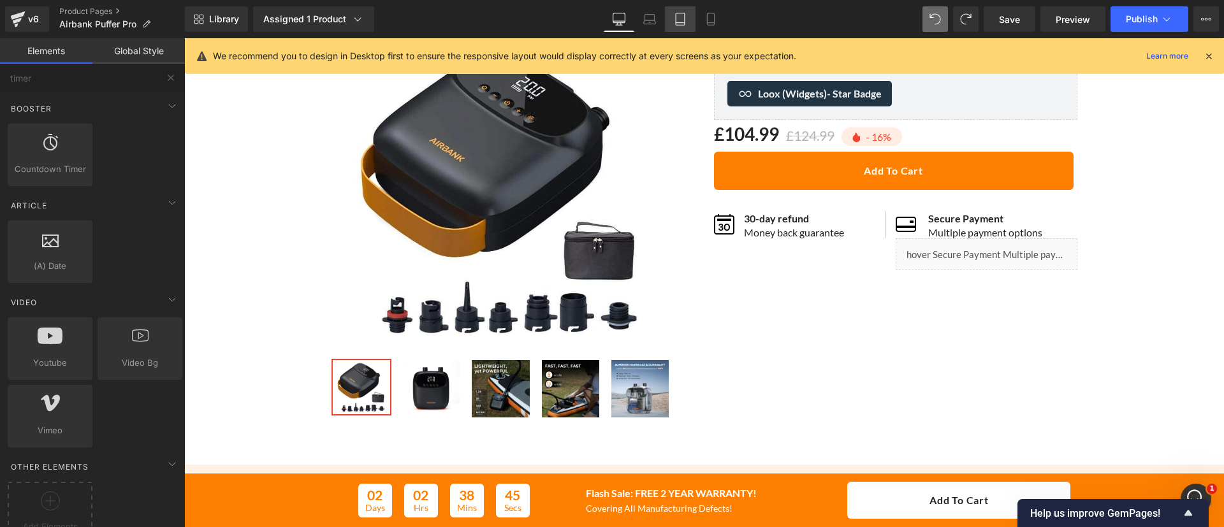
click at [684, 24] on icon at bounding box center [680, 19] width 13 height 13
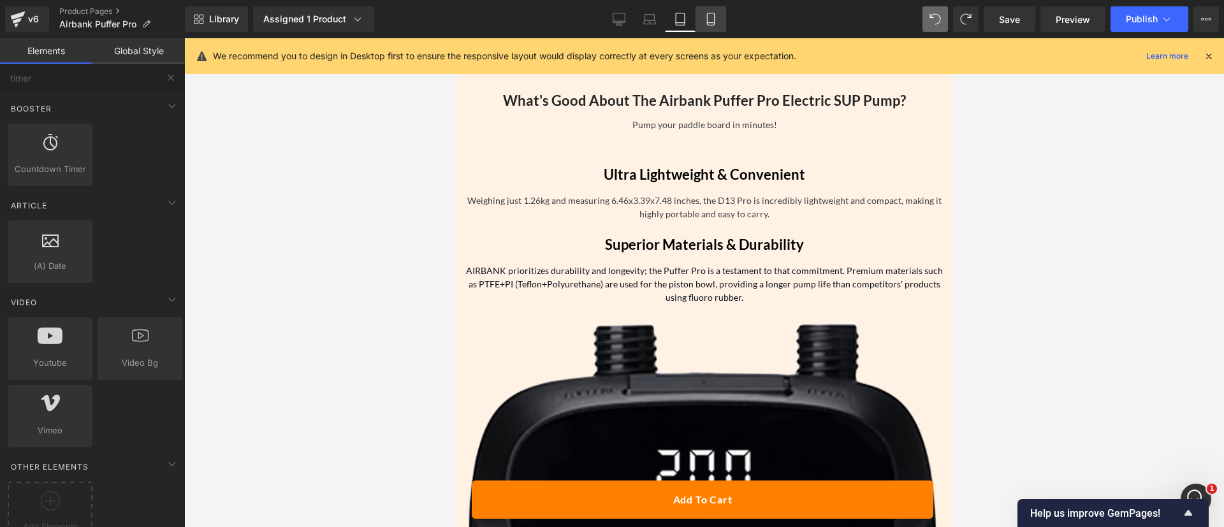
click at [714, 18] on icon at bounding box center [711, 19] width 13 height 13
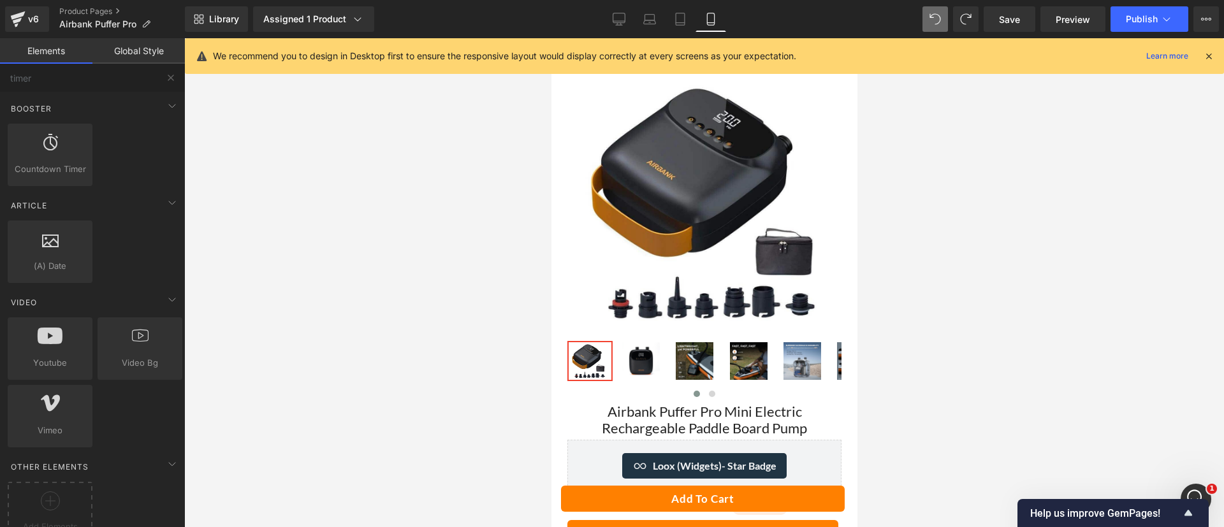
scroll to position [0, 0]
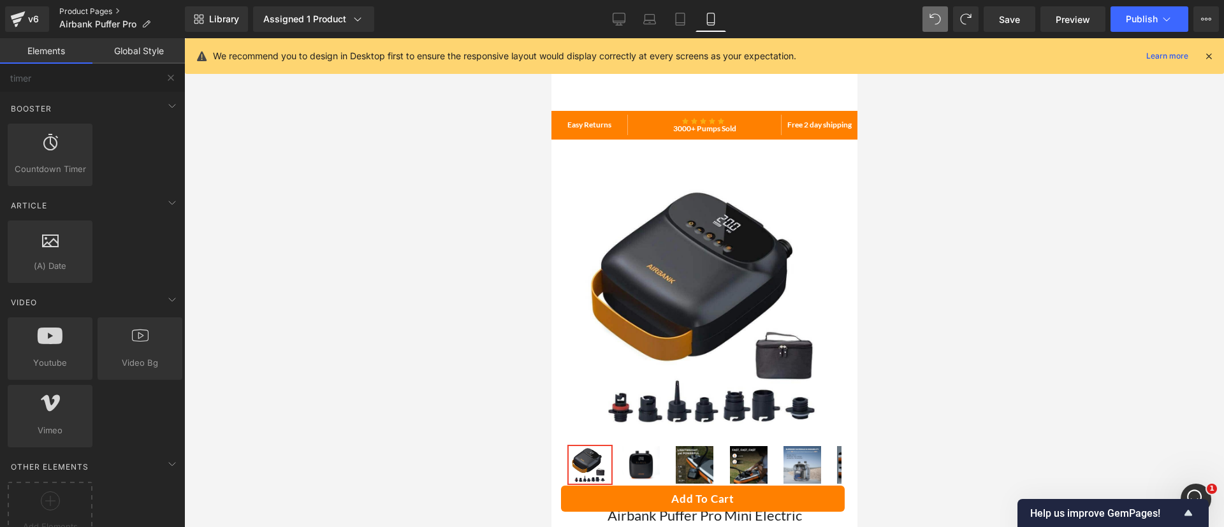
click at [80, 10] on link "Product Pages" at bounding box center [122, 11] width 126 height 10
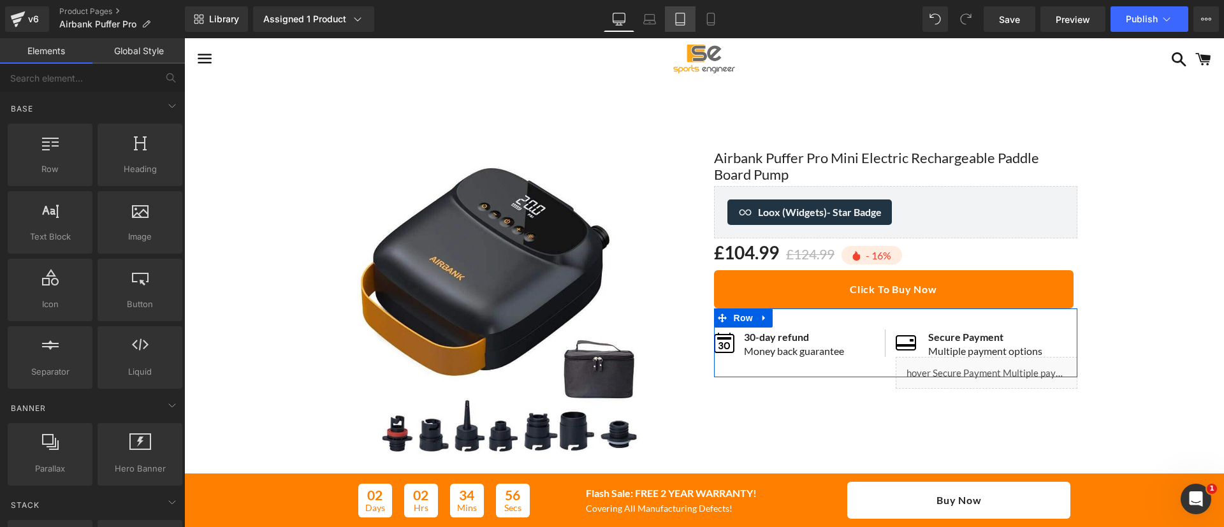
click at [679, 17] on icon at bounding box center [680, 19] width 13 height 13
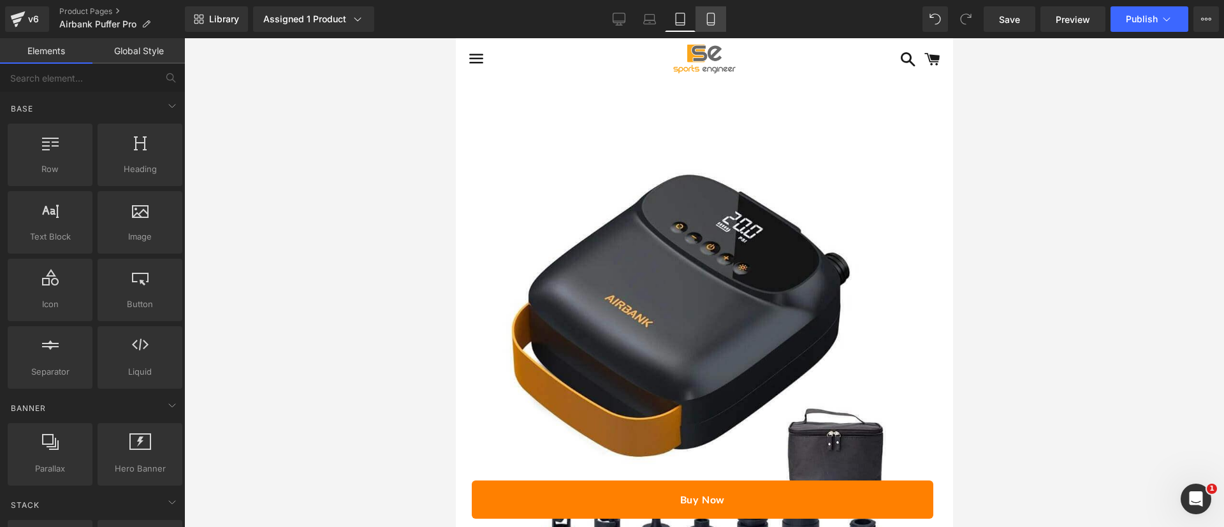
click at [714, 18] on icon at bounding box center [710, 19] width 7 height 12
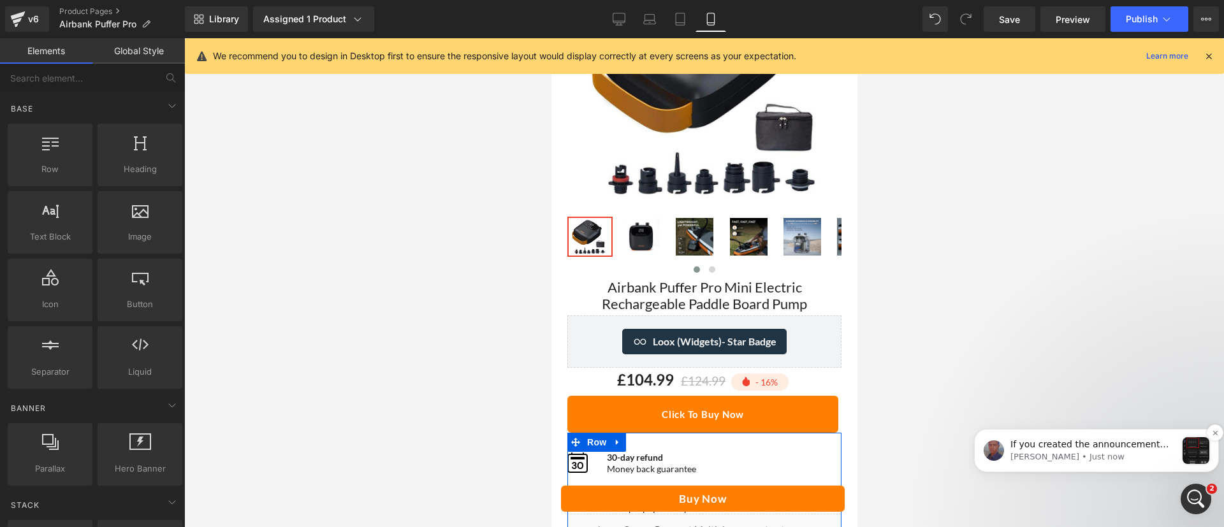
click at [1138, 462] on p "Jay • Just now" at bounding box center [1094, 456] width 166 height 11
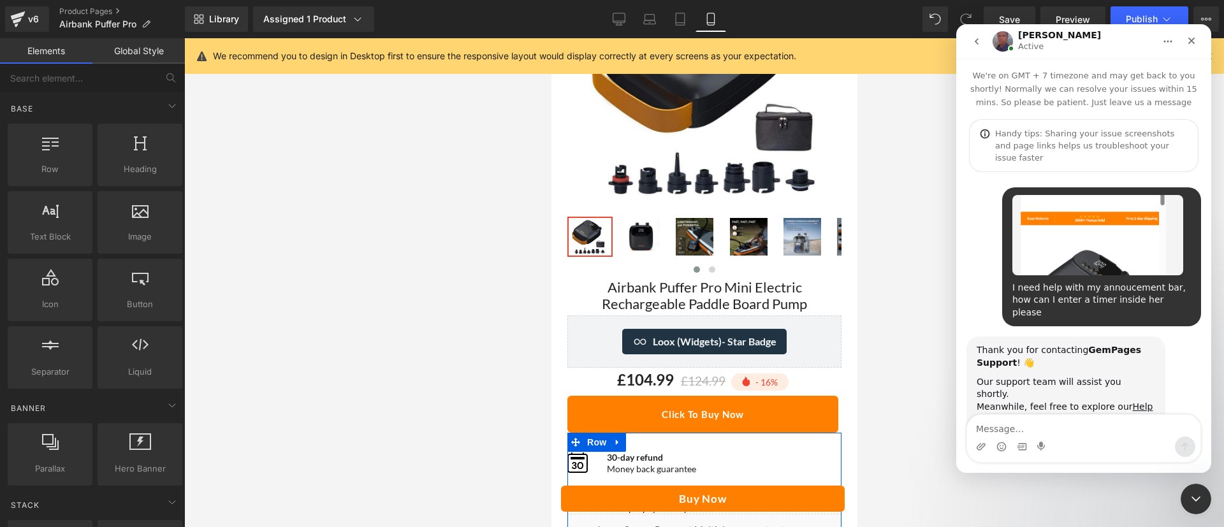
scroll to position [2, 0]
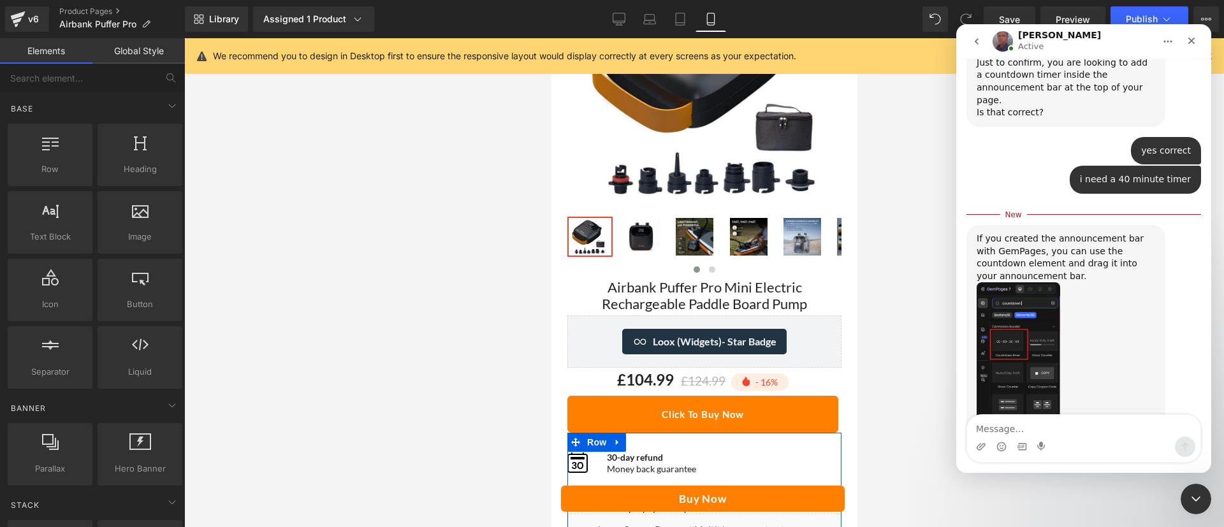
click at [1035, 286] on img "Jay says…" at bounding box center [1019, 368] width 84 height 171
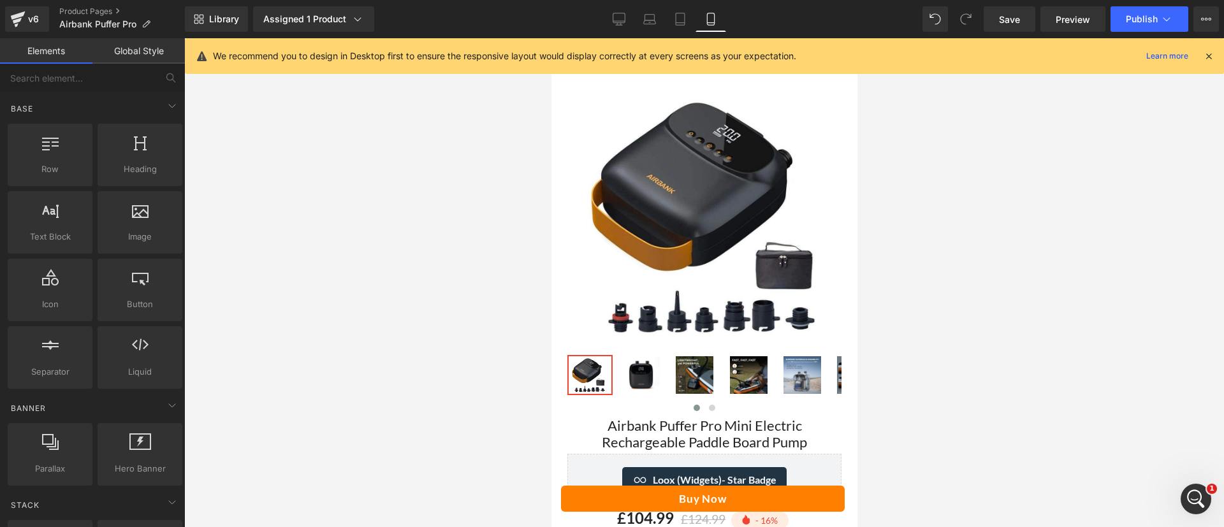
scroll to position [0, 0]
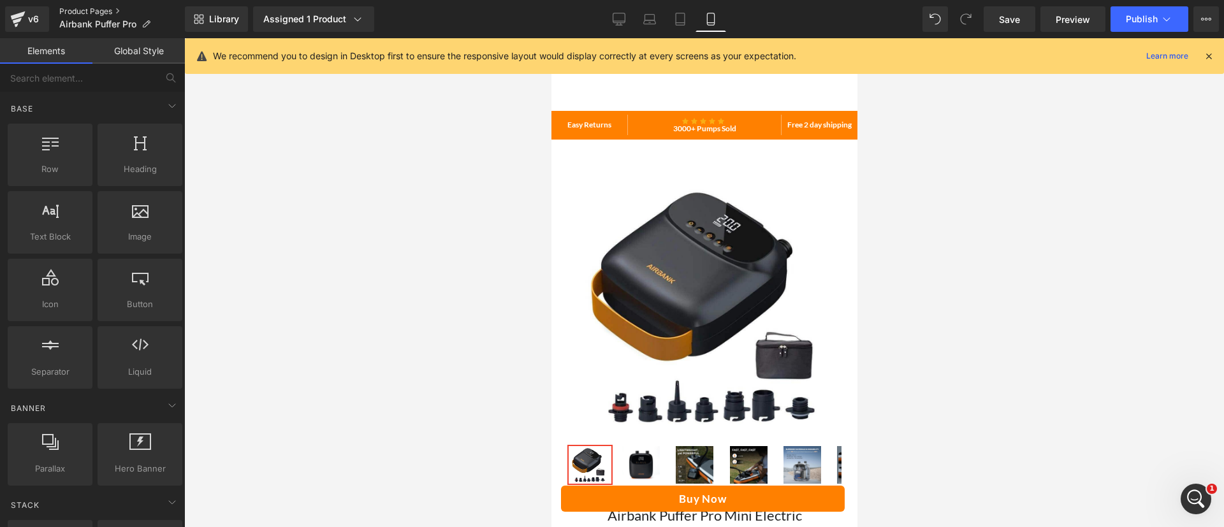
click at [96, 14] on link "Product Pages" at bounding box center [122, 11] width 126 height 10
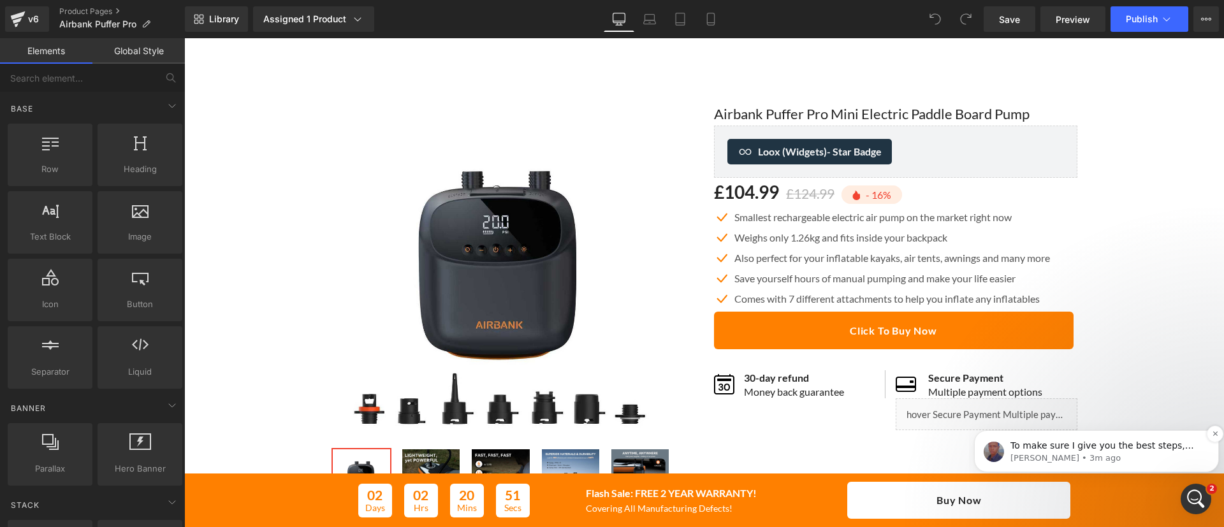
click at [1066, 446] on span "To make sure I give you the best steps, could you please clarify one thing for …" at bounding box center [1104, 497] width 187 height 112
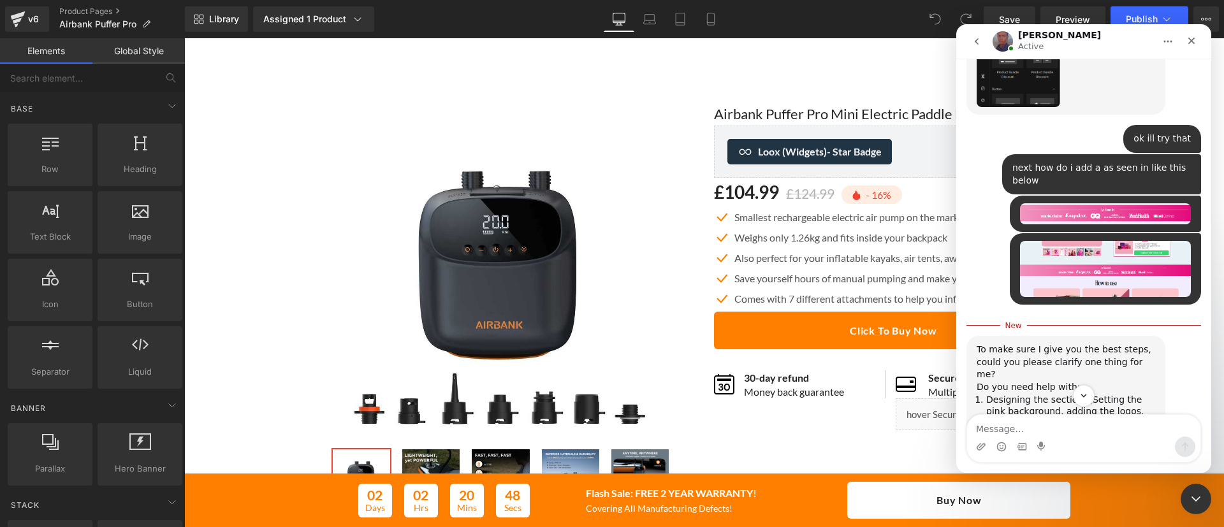
scroll to position [892, 0]
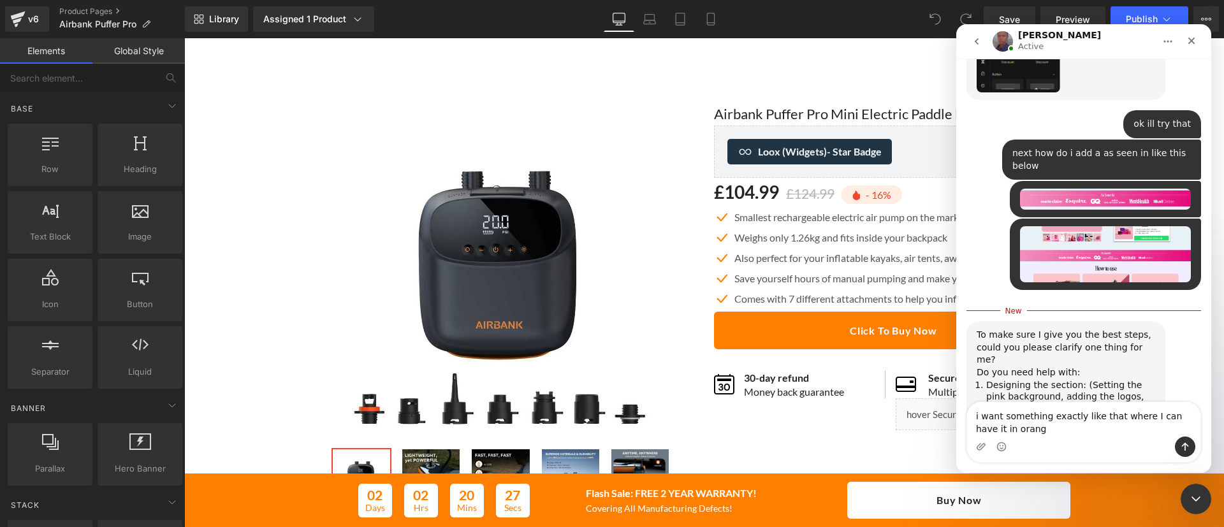
type textarea "i want something exactly like that where I can have it in orange"
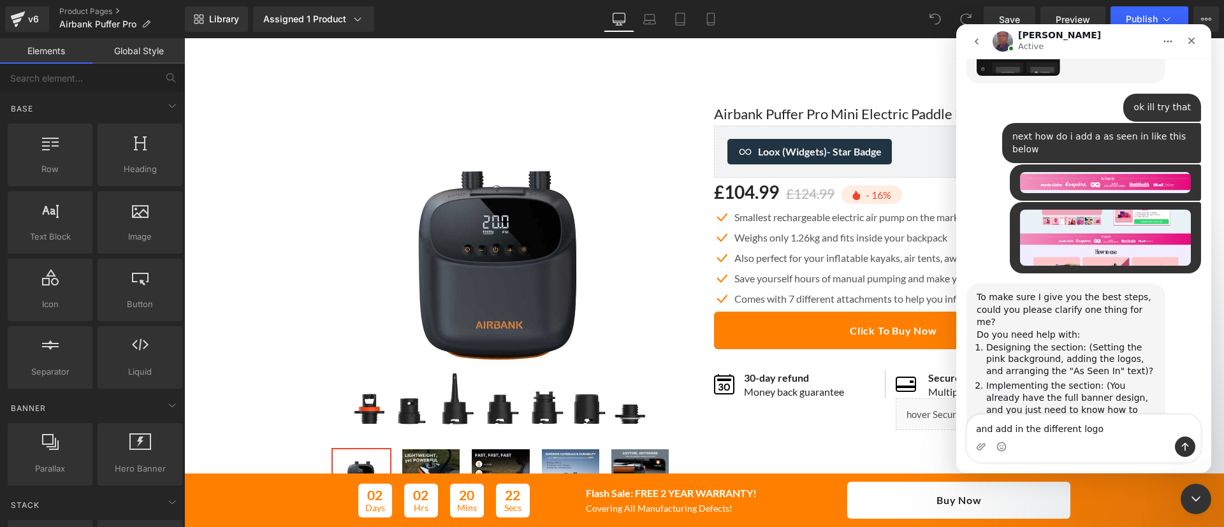
type textarea "and add in the different logos"
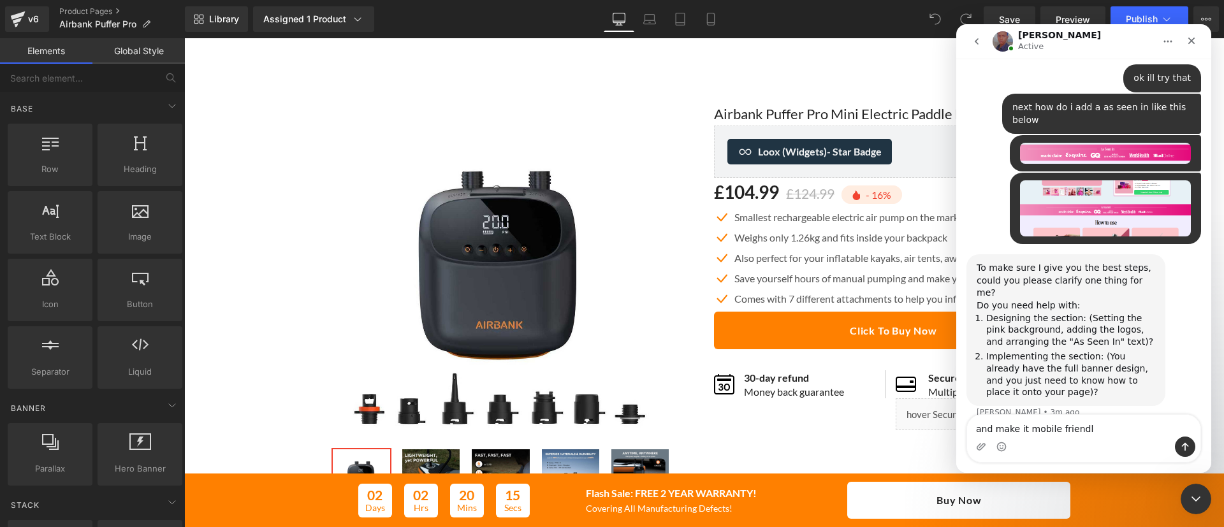
type textarea "and make it mobile friendly"
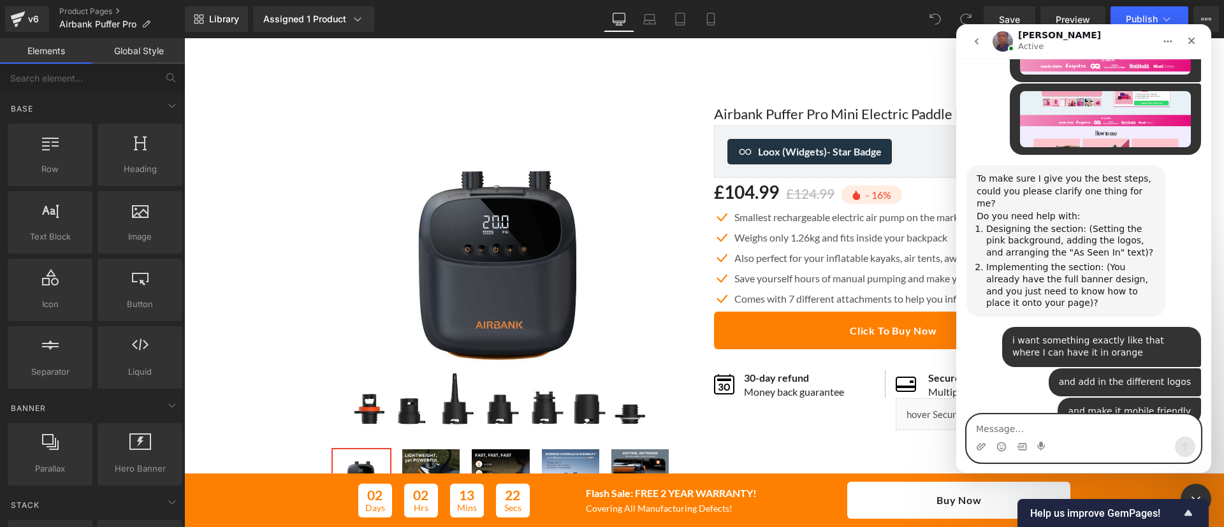
scroll to position [1042, 0]
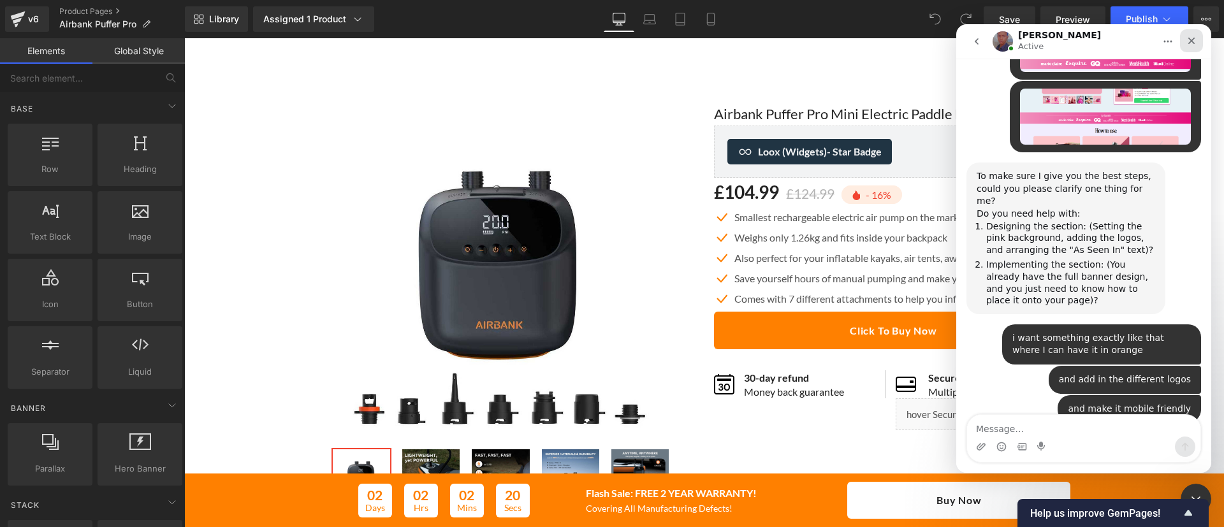
click at [1191, 38] on icon "Close" at bounding box center [1192, 41] width 10 height 10
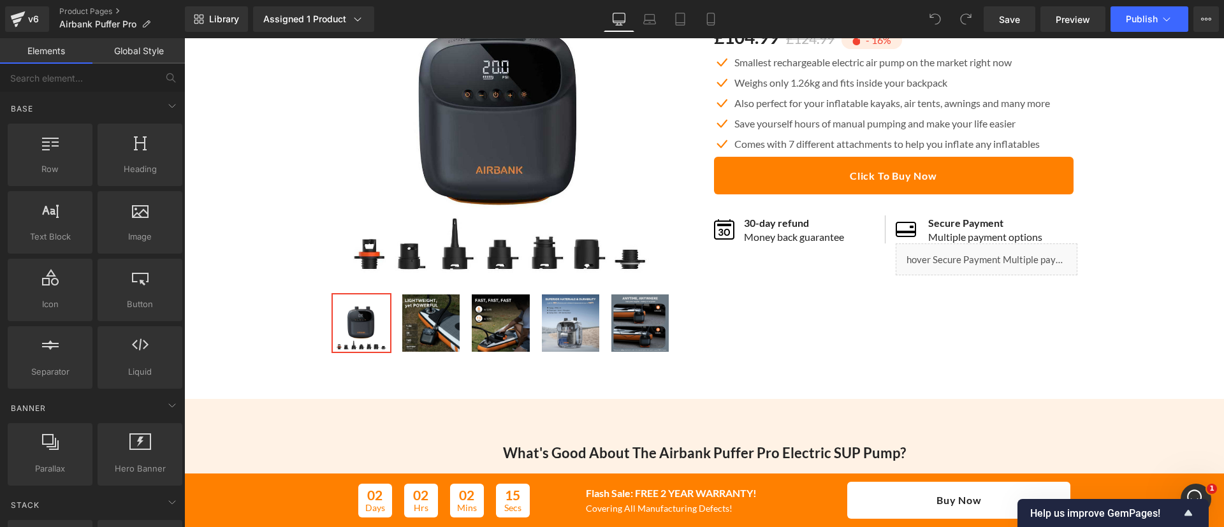
scroll to position [0, 0]
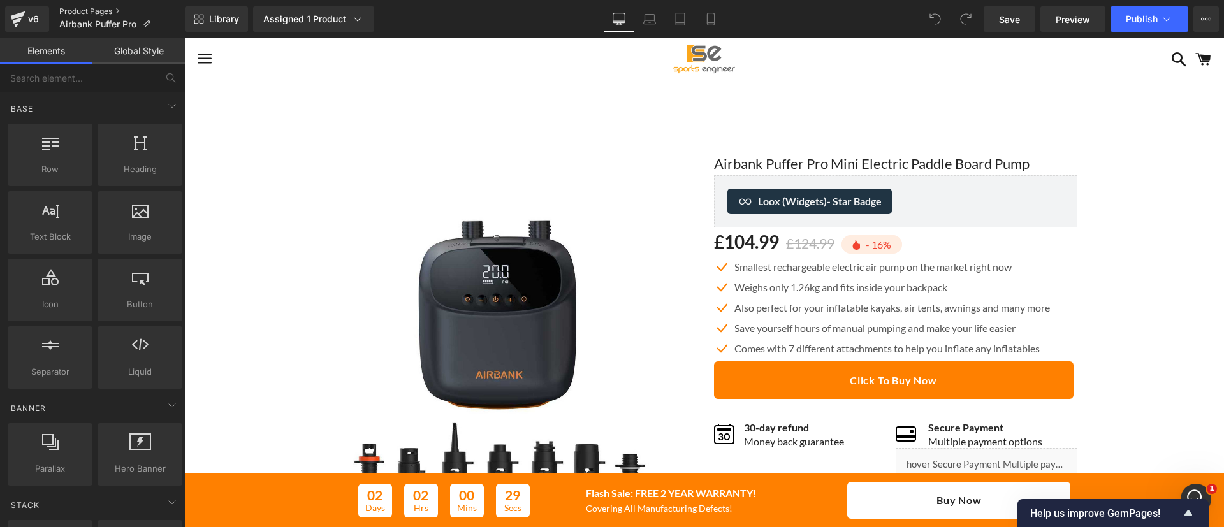
click at [96, 8] on link "Product Pages" at bounding box center [122, 11] width 126 height 10
